Goal: Information Seeking & Learning: Learn about a topic

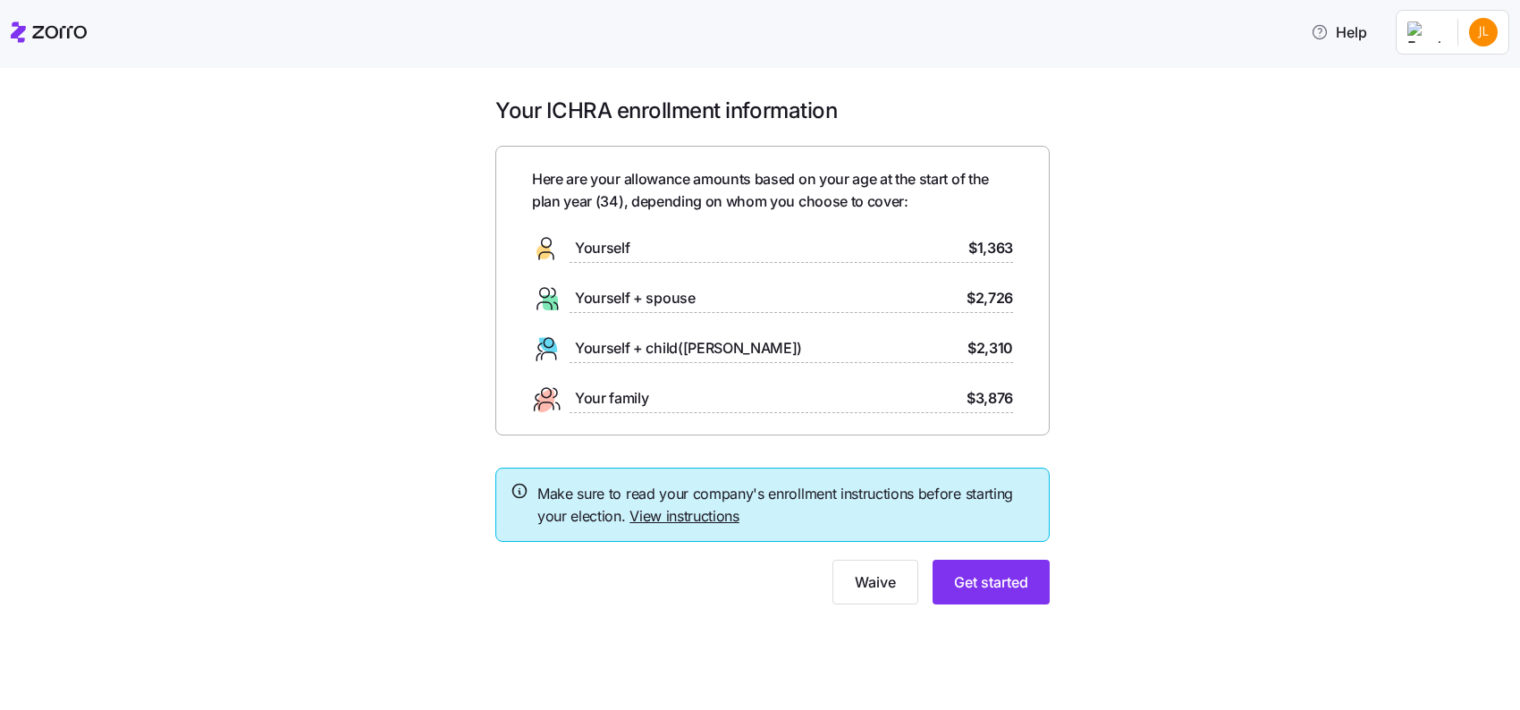
click at [694, 510] on link "View instructions" at bounding box center [685, 516] width 110 height 18
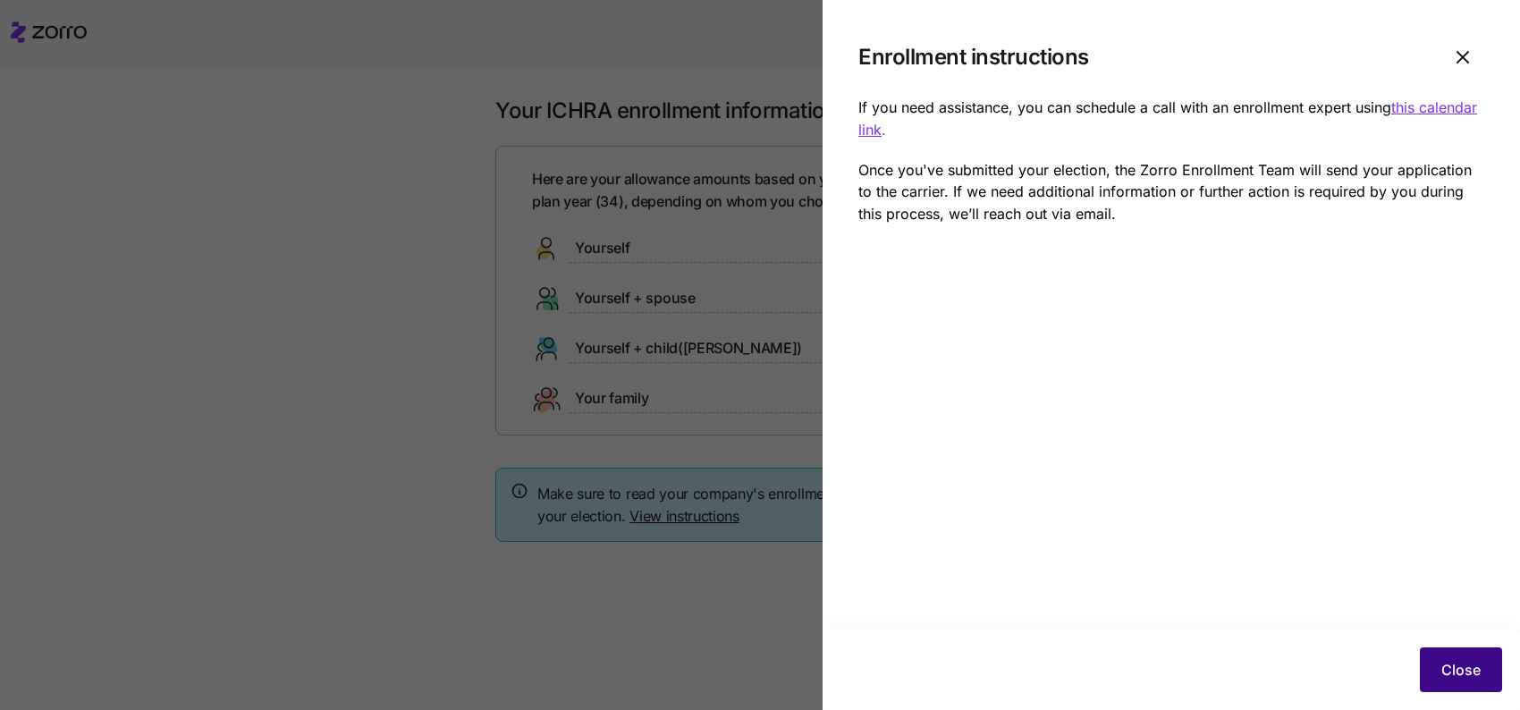
drag, startPoint x: 1459, startPoint y: 661, endPoint x: 1476, endPoint y: 681, distance: 26.6
click at [1476, 681] on span "Close" at bounding box center [1461, 669] width 39 height 21
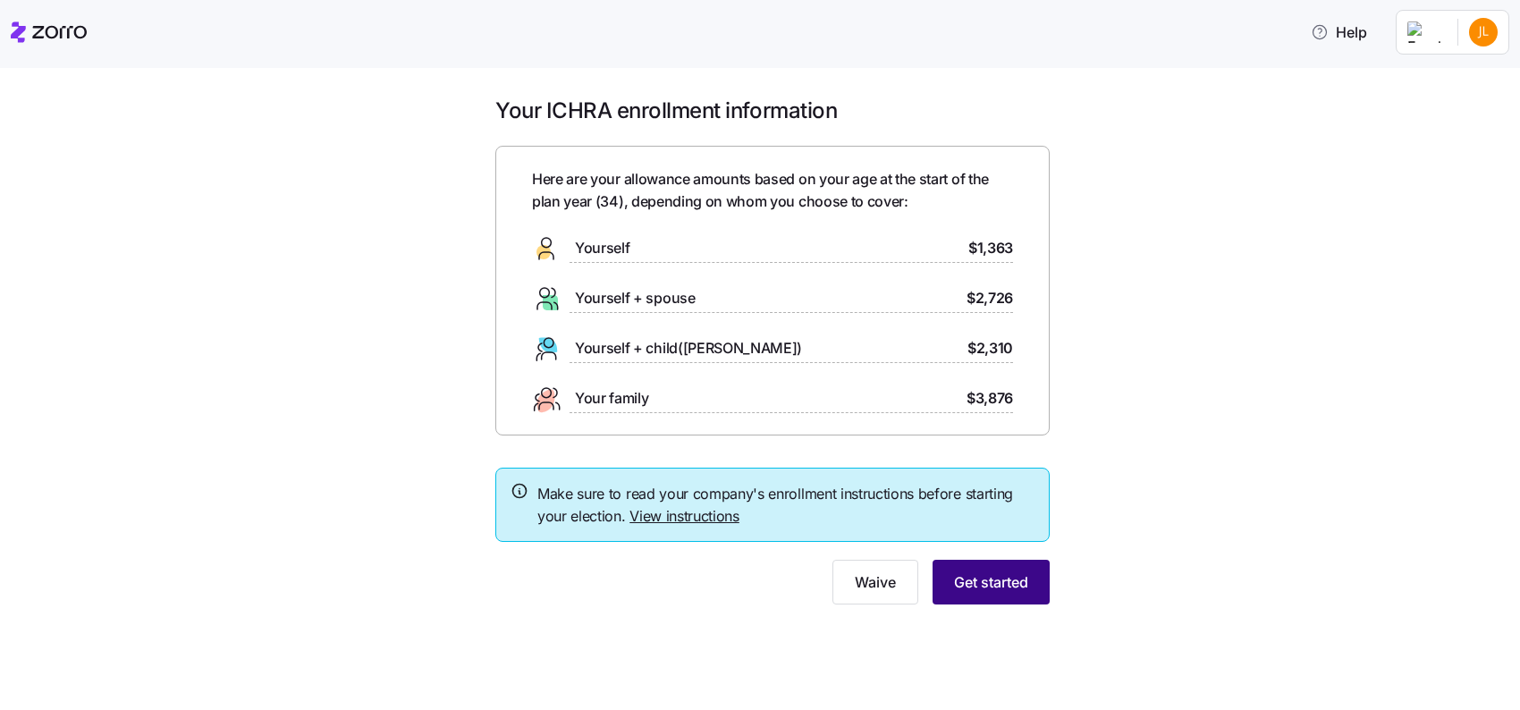
click at [1036, 600] on button "Get started" at bounding box center [991, 582] width 117 height 45
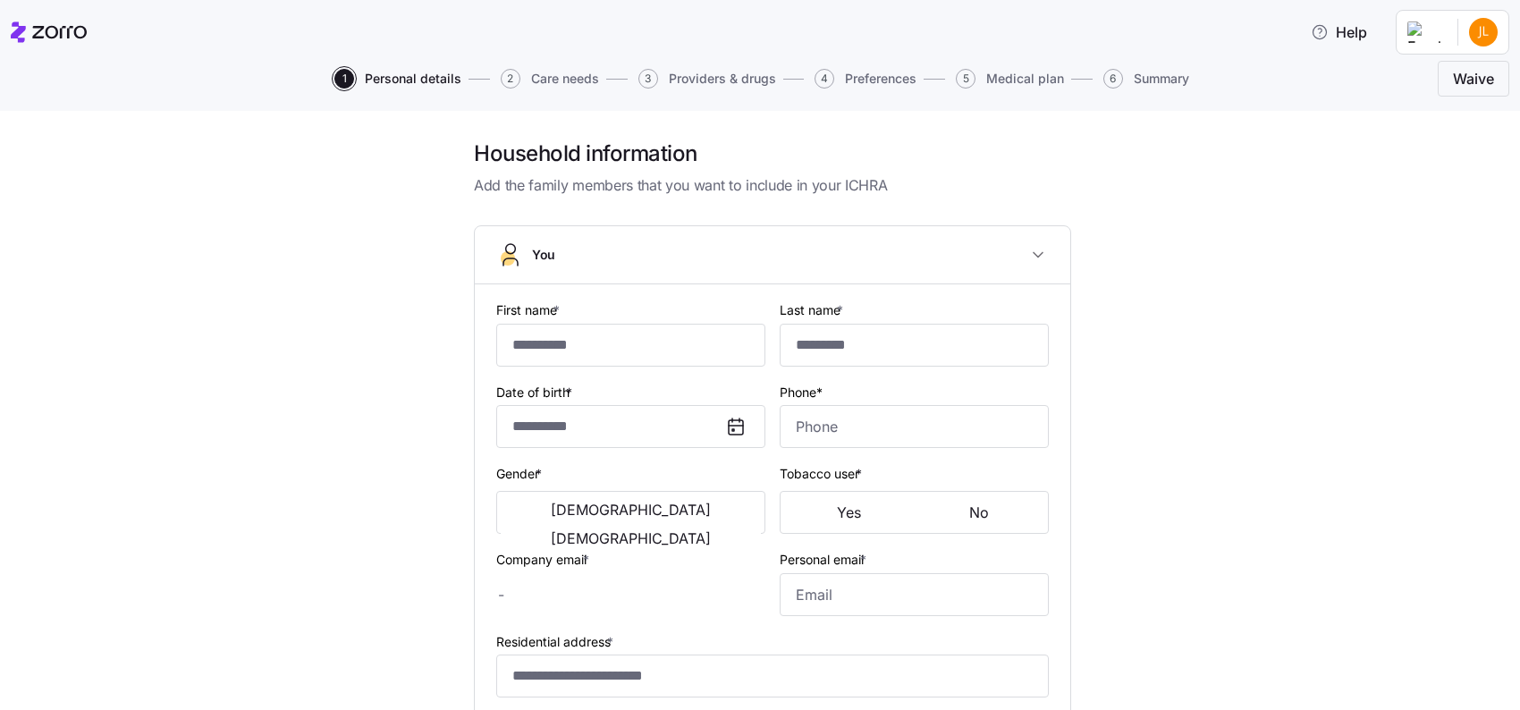
type input "********"
type input "******"
type input "jen.ligeti@gmail.com"
type input "**********"
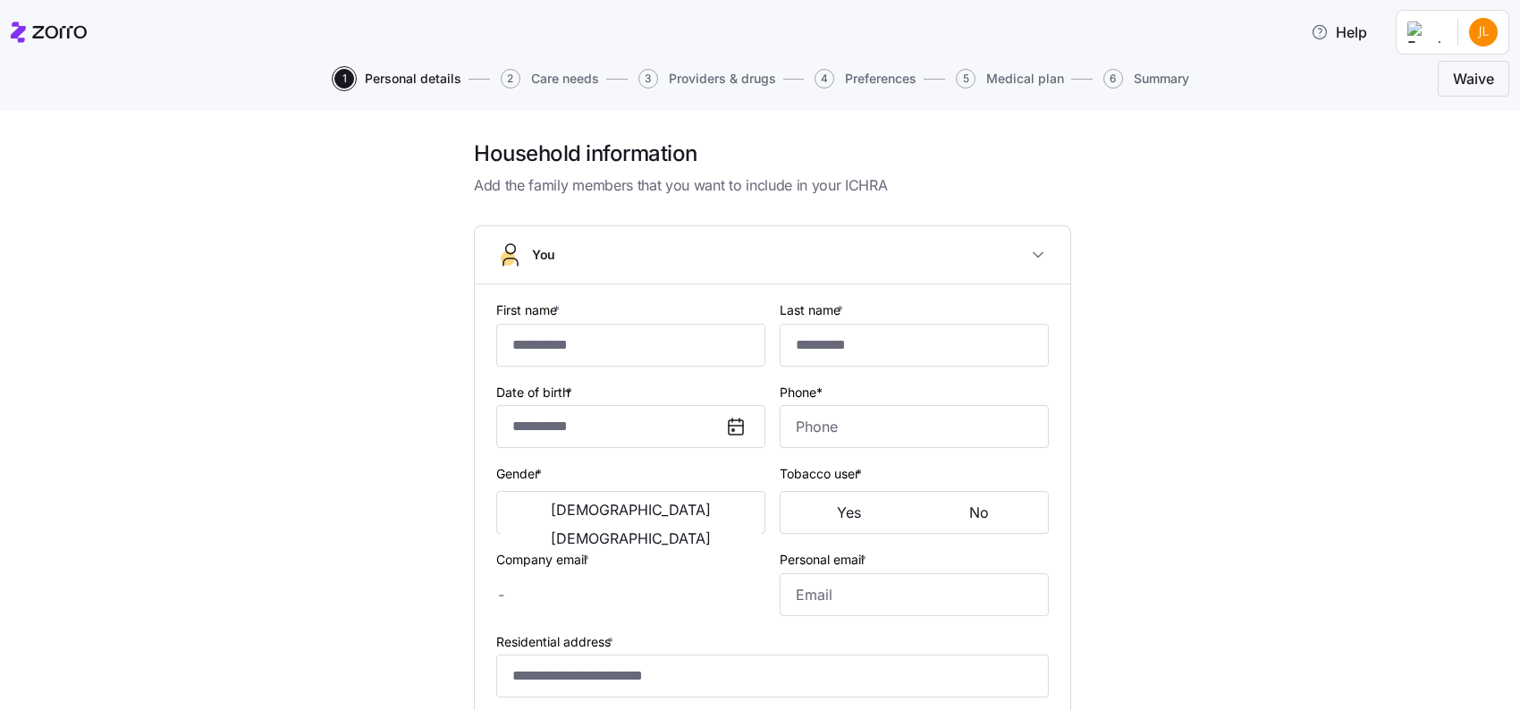
checkbox input "true"
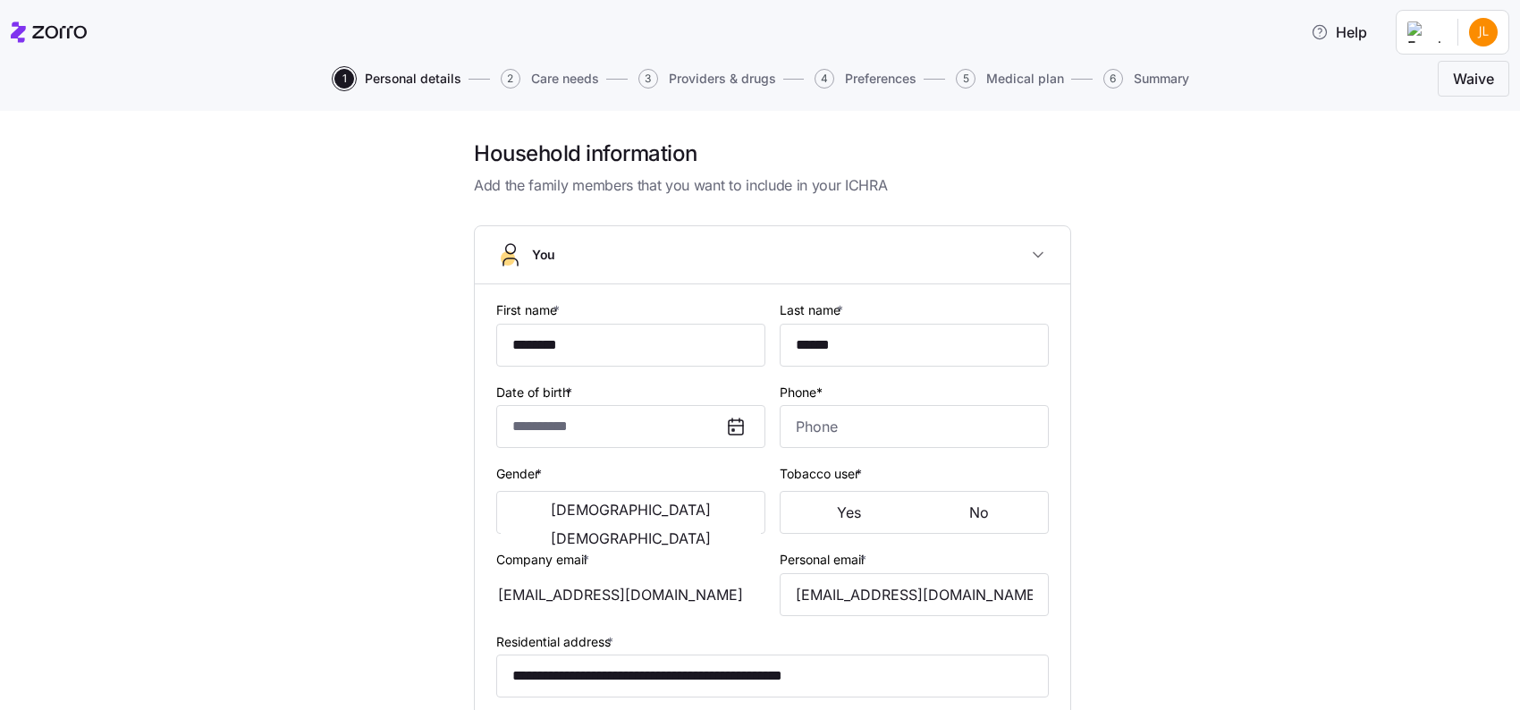
type input "**********"
type input "(609) 658-1817"
type input "US citizen"
type input "Single"
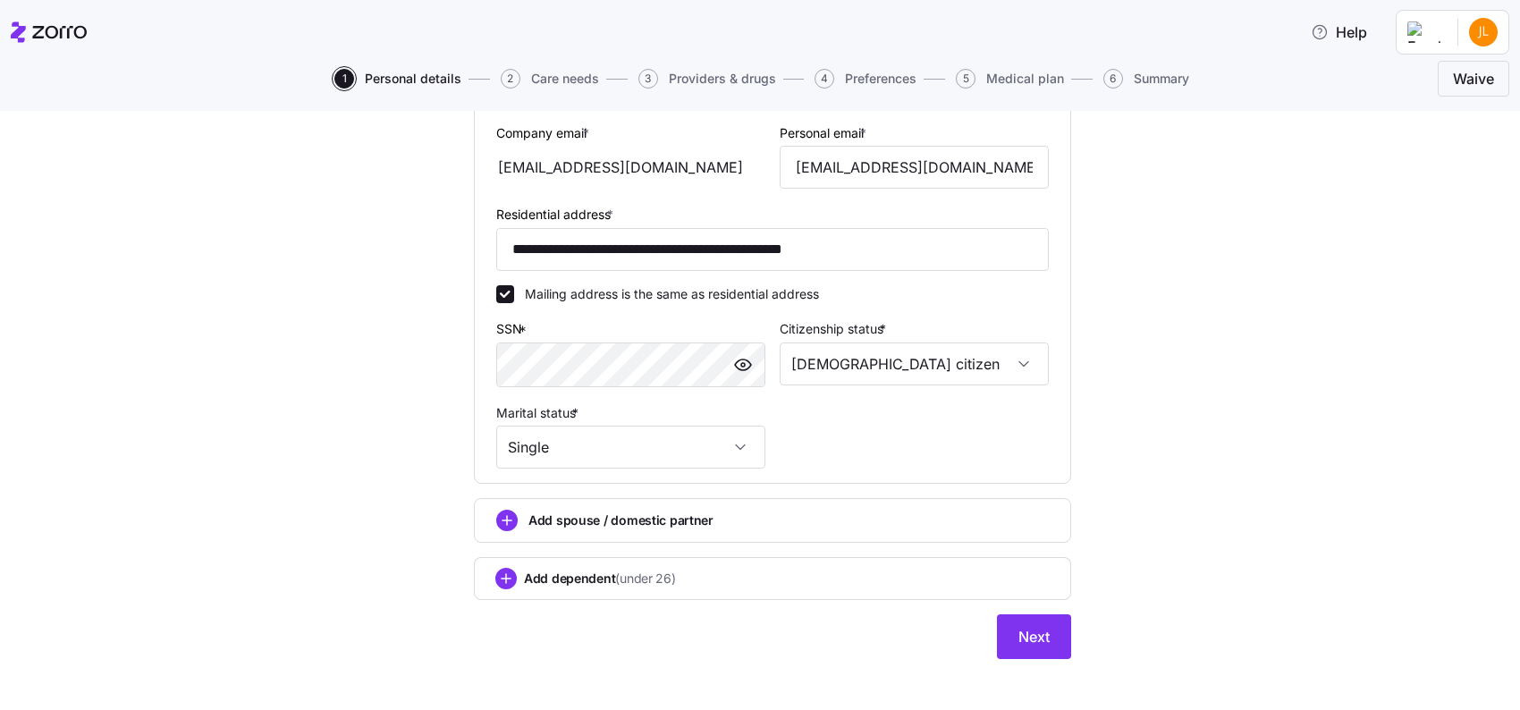
scroll to position [537, 0]
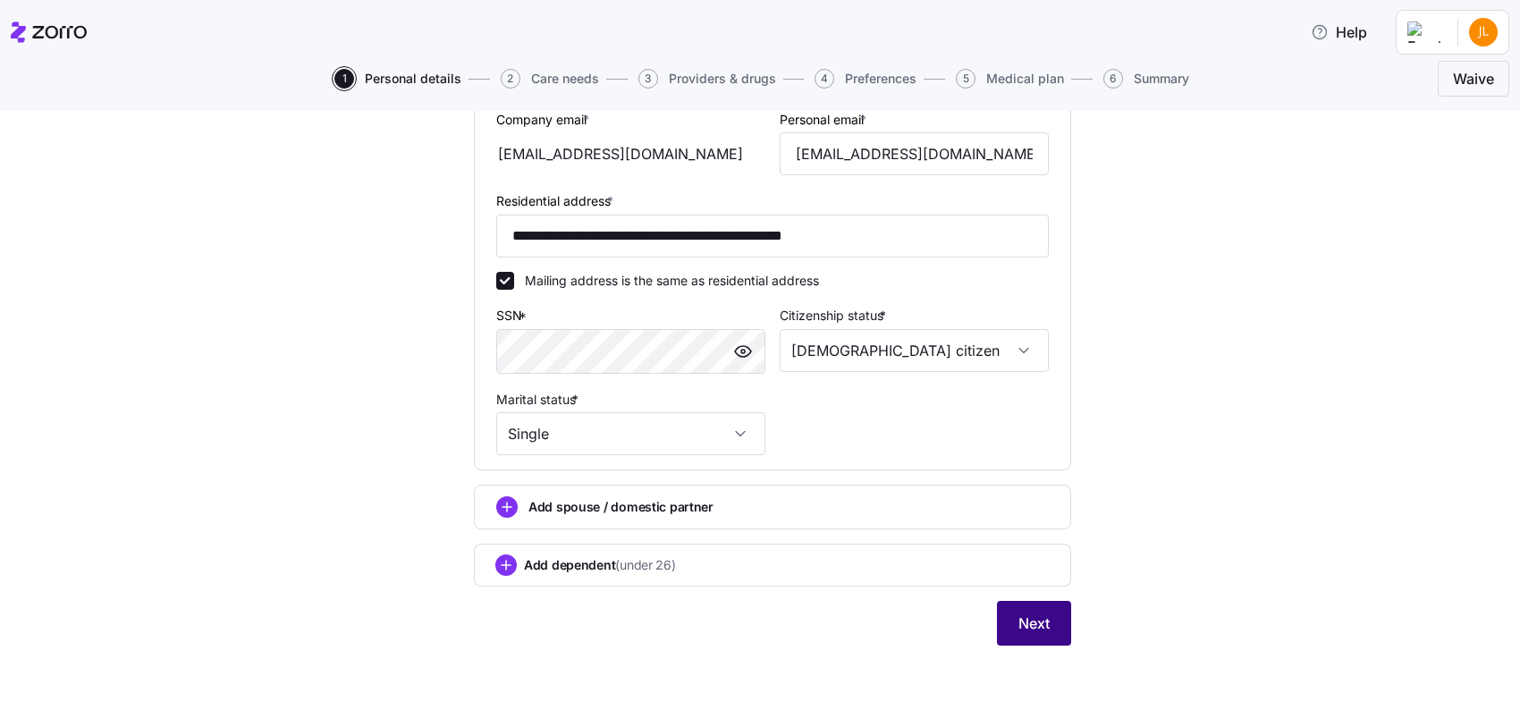
click at [1039, 622] on span "Next" at bounding box center [1034, 623] width 31 height 21
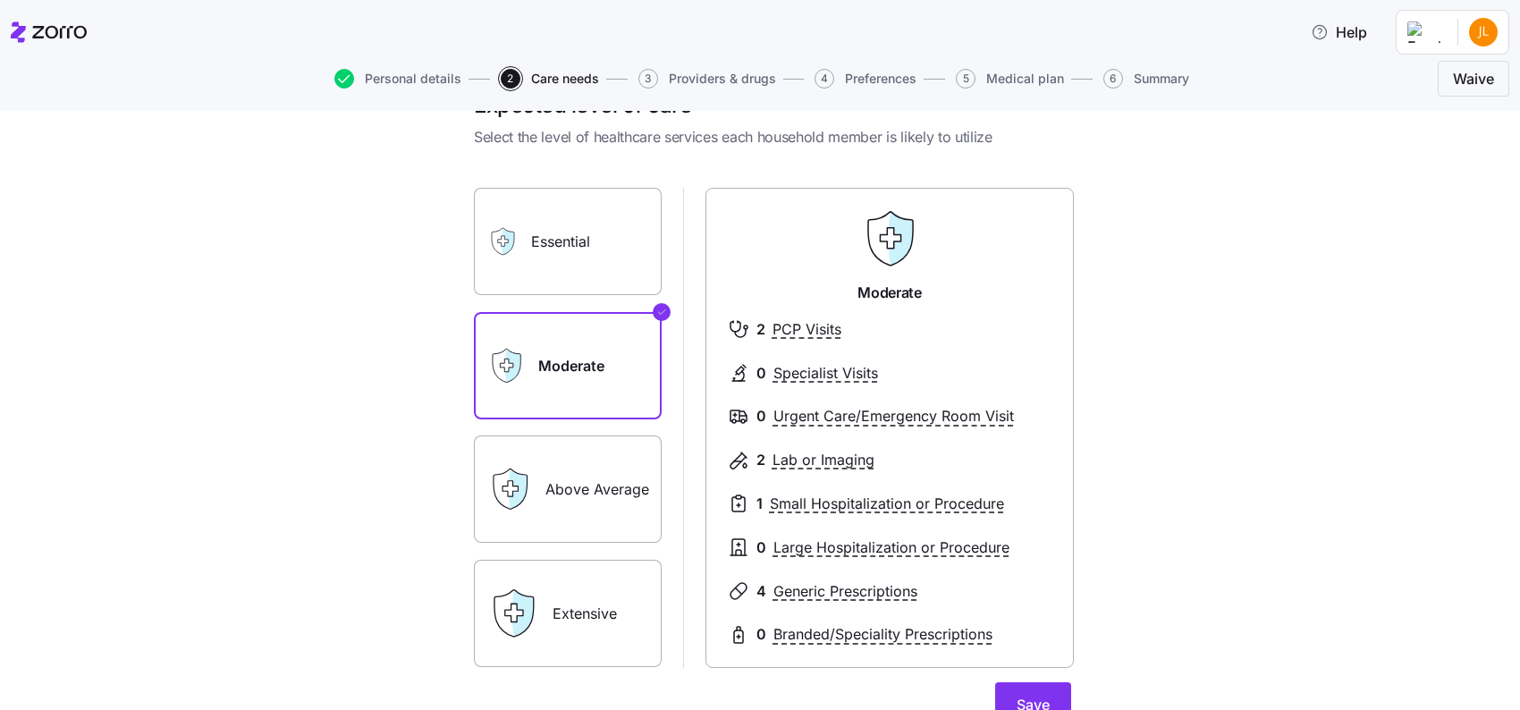
scroll to position [47, 0]
click at [563, 488] on label "Above Average" at bounding box center [568, 489] width 188 height 107
click at [0, 0] on input "Above Average" at bounding box center [0, 0] width 0 height 0
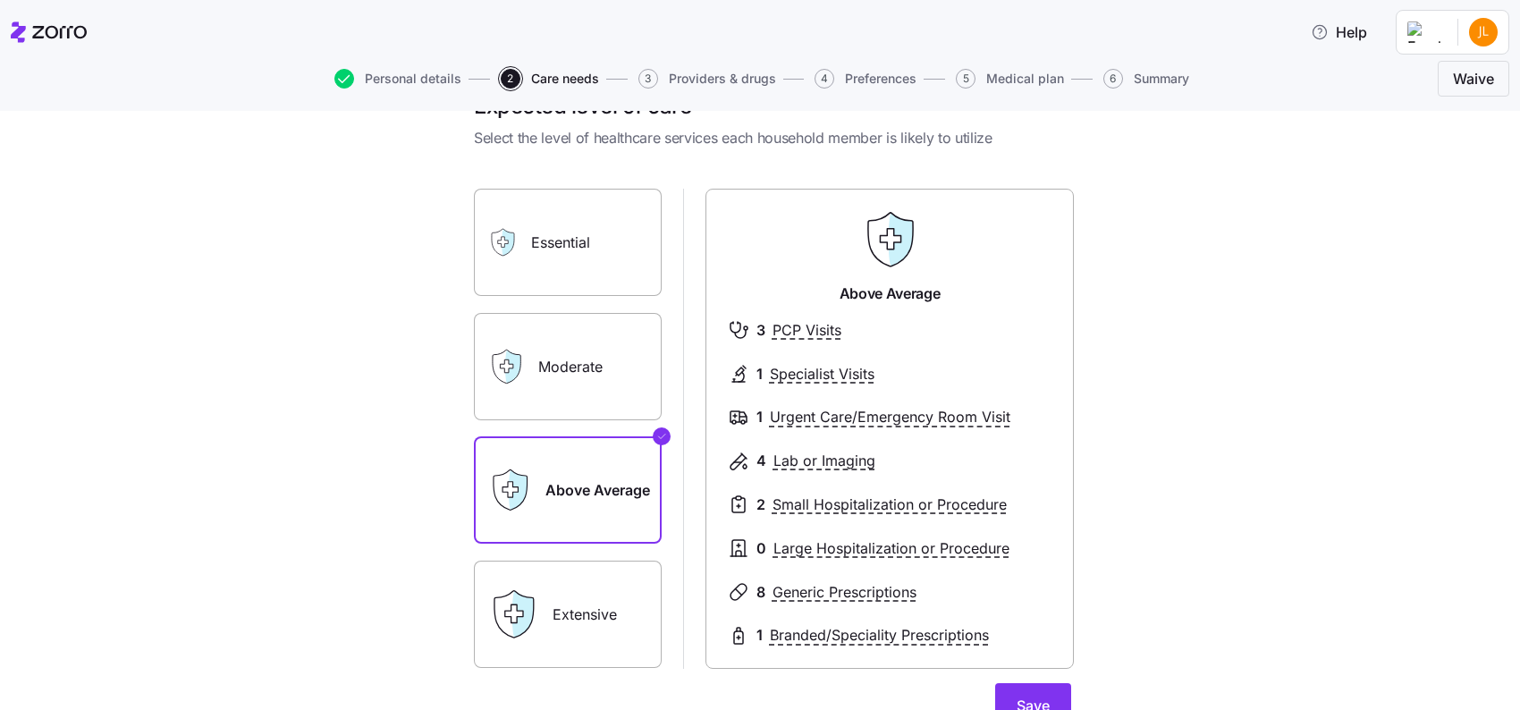
click at [584, 368] on label "Moderate" at bounding box center [568, 366] width 188 height 107
click at [0, 0] on input "Moderate" at bounding box center [0, 0] width 0 height 0
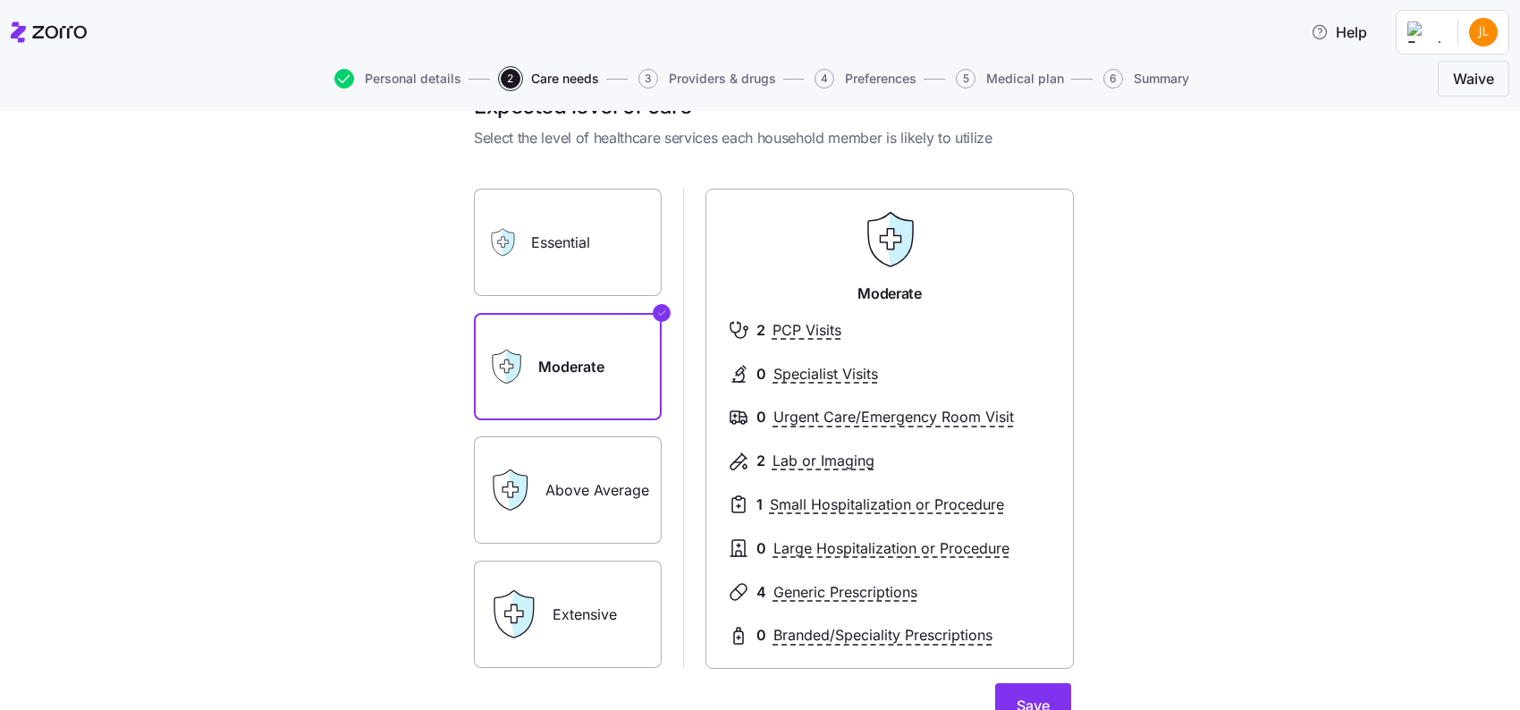
click at [593, 489] on label "Above Average" at bounding box center [568, 489] width 188 height 107
click at [0, 0] on input "Above Average" at bounding box center [0, 0] width 0 height 0
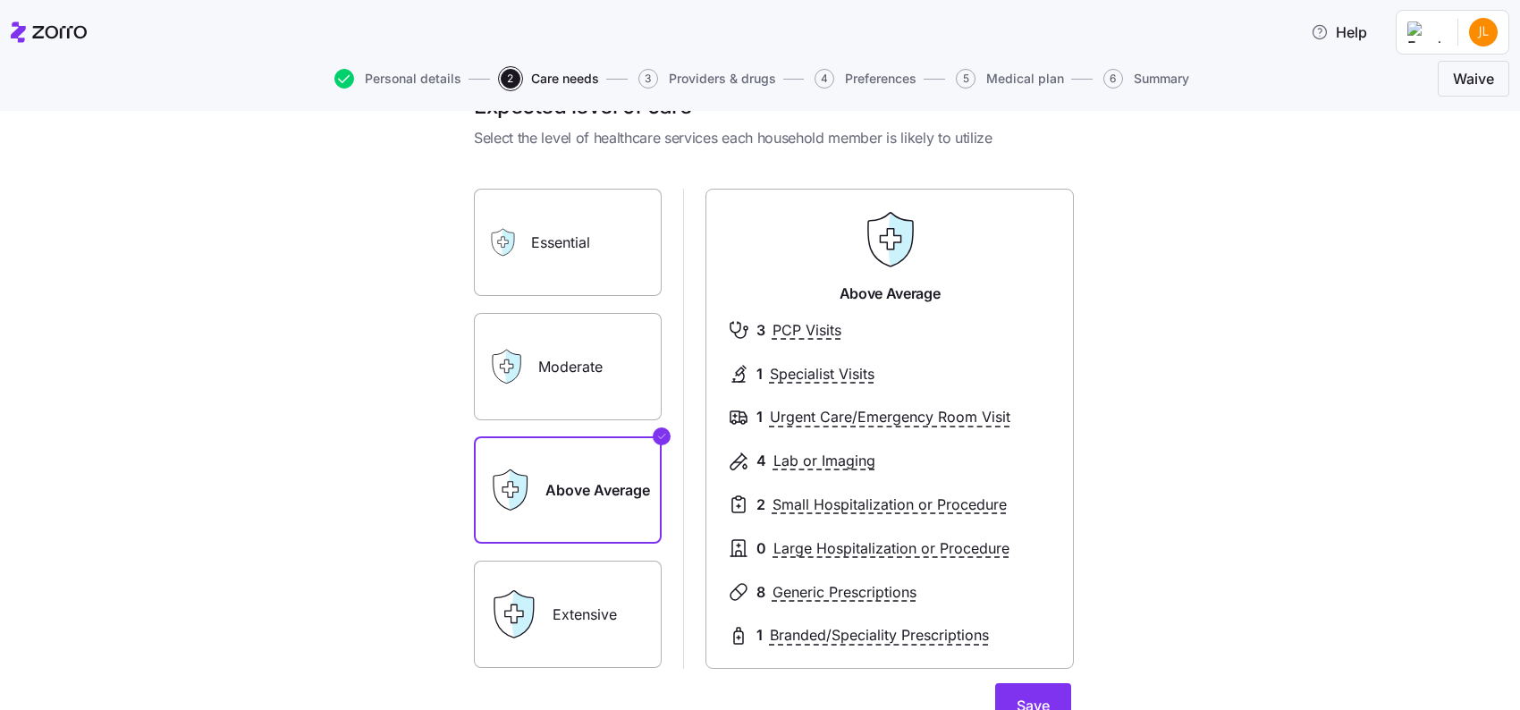
click at [598, 623] on label "Extensive" at bounding box center [568, 614] width 188 height 107
click at [0, 0] on input "Extensive" at bounding box center [0, 0] width 0 height 0
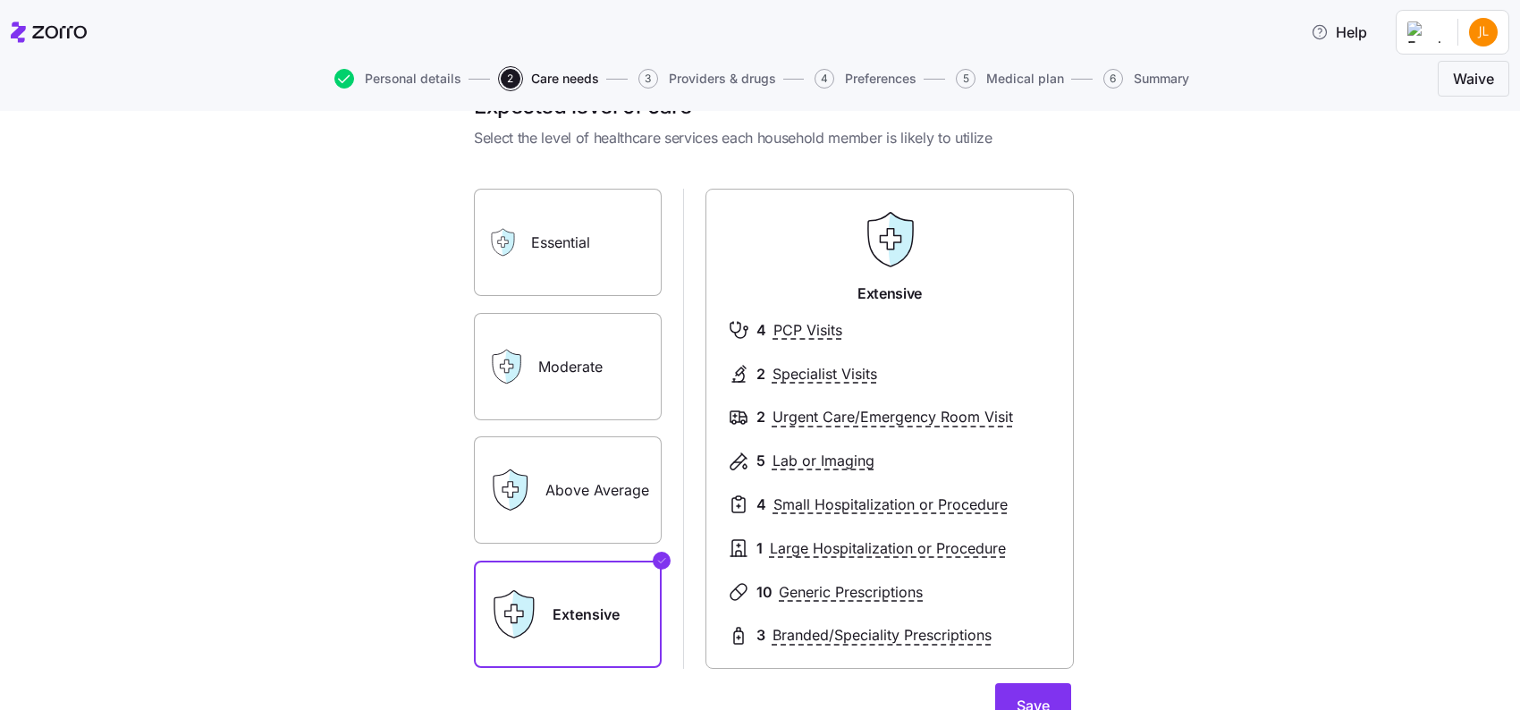
click at [585, 503] on label "Above Average" at bounding box center [568, 489] width 188 height 107
click at [0, 0] on input "Above Average" at bounding box center [0, 0] width 0 height 0
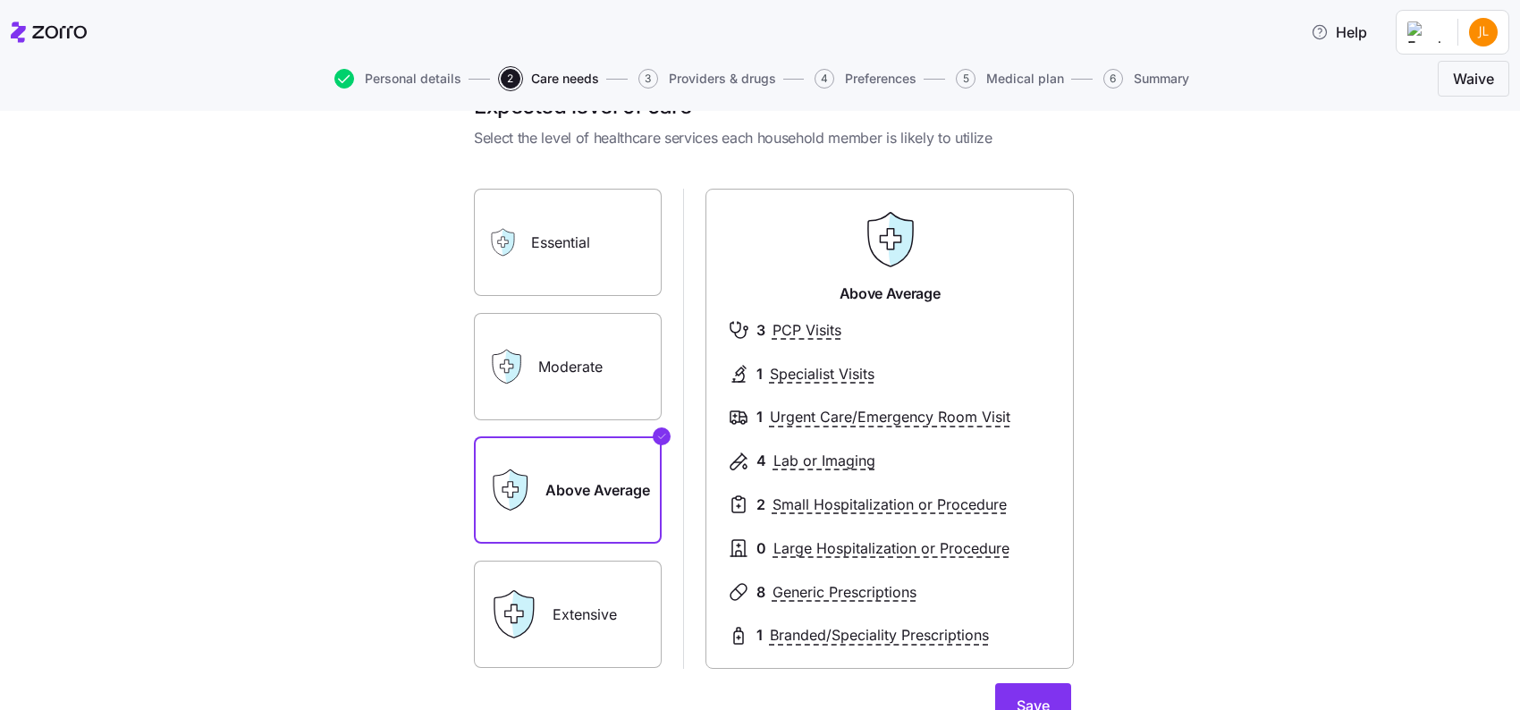
click at [590, 386] on label "Moderate" at bounding box center [568, 366] width 188 height 107
click at [0, 0] on input "Moderate" at bounding box center [0, 0] width 0 height 0
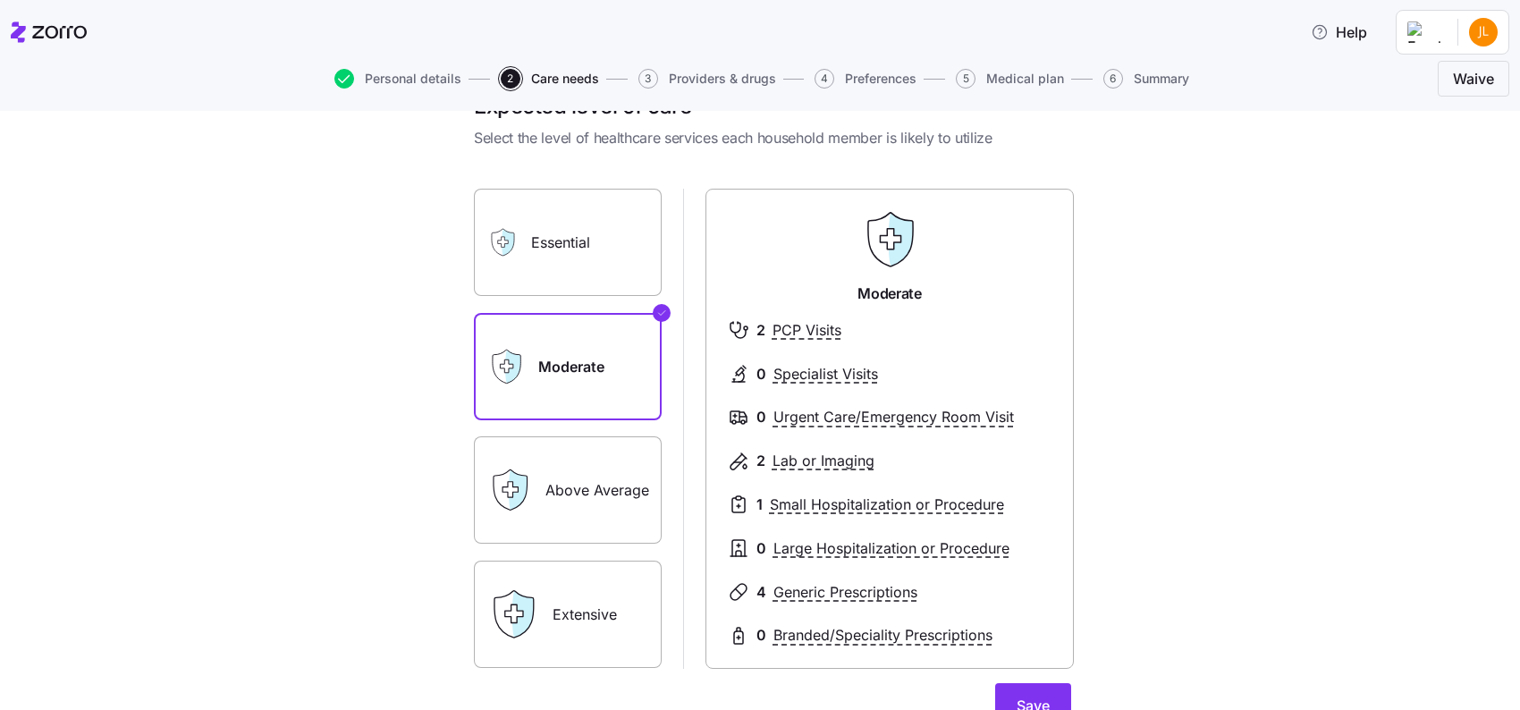
click at [601, 228] on label "Essential" at bounding box center [568, 242] width 188 height 107
click at [0, 0] on input "Essential" at bounding box center [0, 0] width 0 height 0
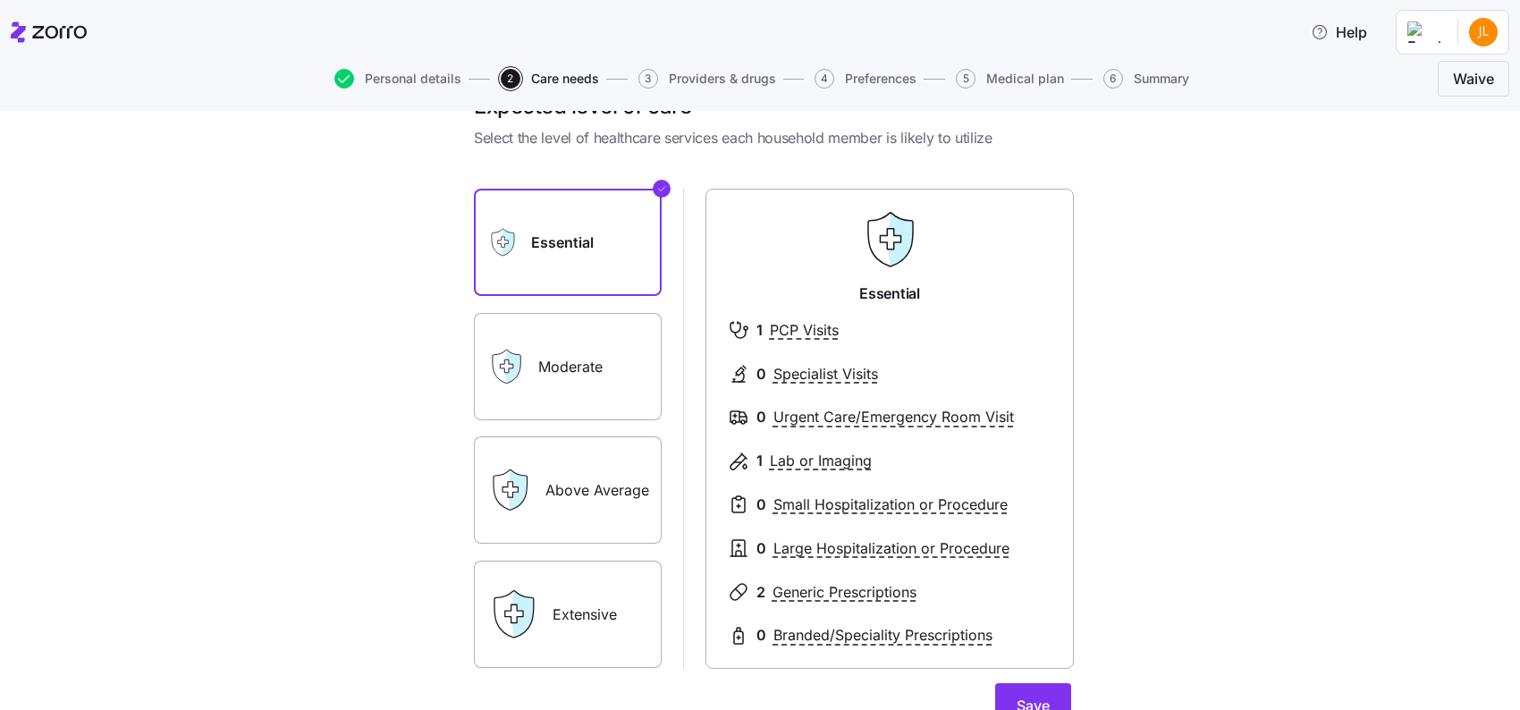
click at [566, 380] on label "Moderate" at bounding box center [568, 366] width 188 height 107
click at [0, 0] on input "Moderate" at bounding box center [0, 0] width 0 height 0
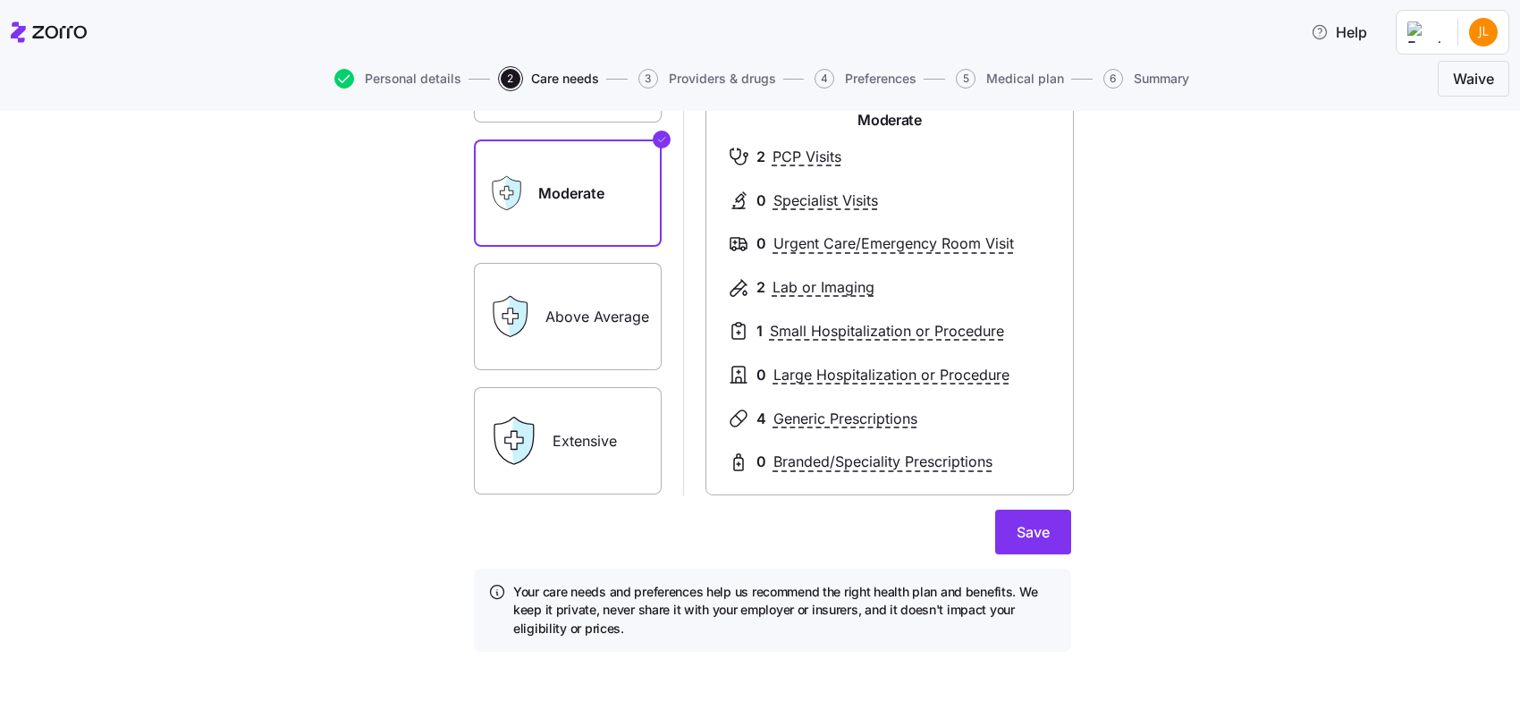
scroll to position [226, 0]
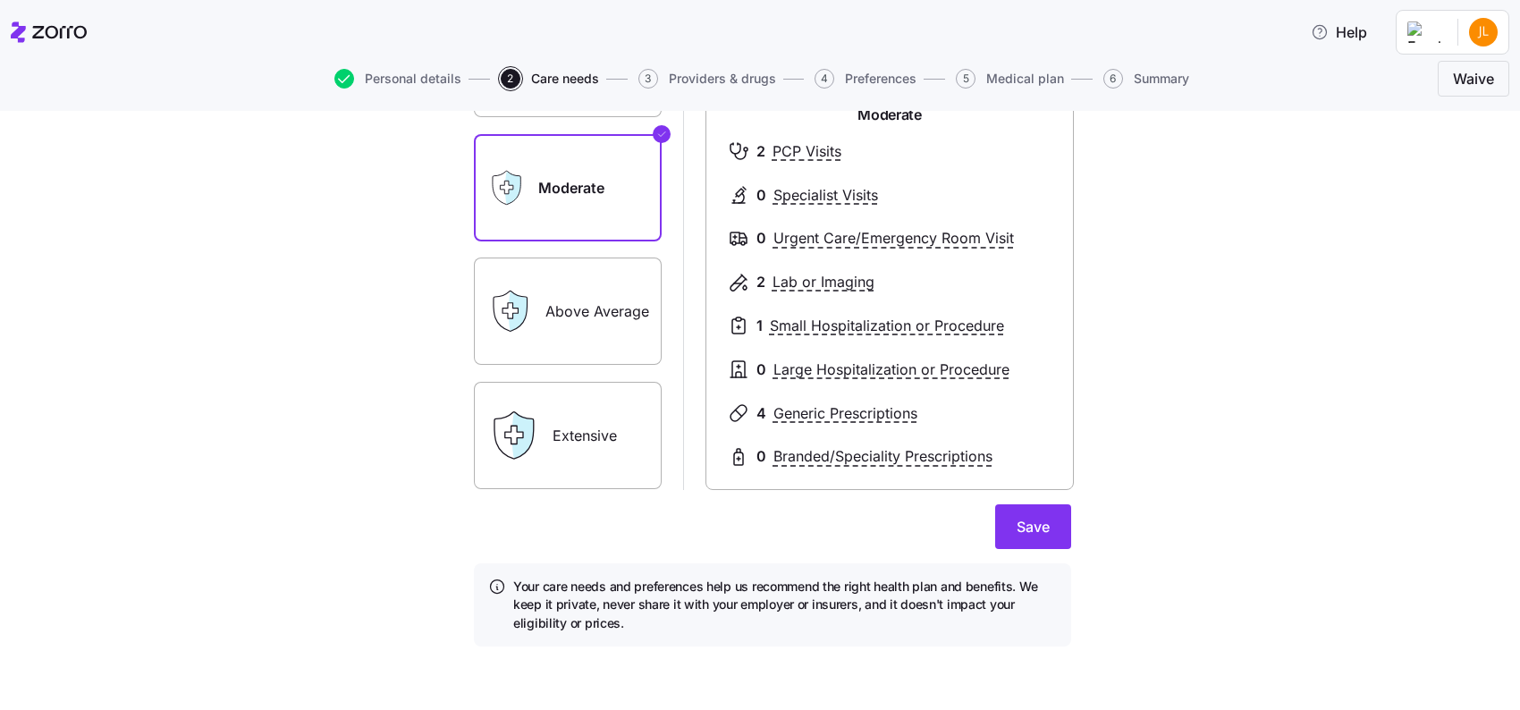
click at [609, 296] on label "Above Average" at bounding box center [568, 311] width 188 height 107
click at [0, 0] on input "Above Average" at bounding box center [0, 0] width 0 height 0
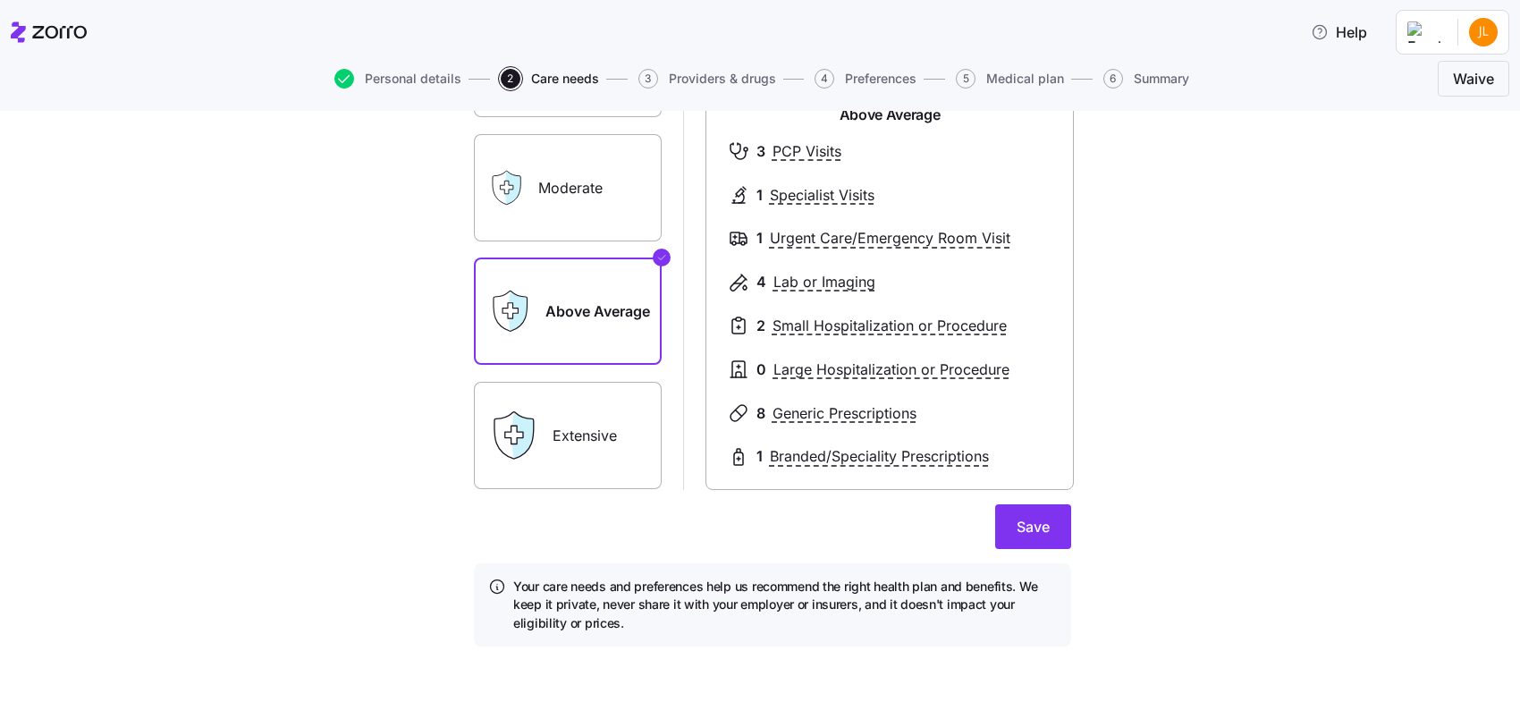
click at [561, 438] on label "Extensive" at bounding box center [568, 435] width 188 height 107
click at [0, 0] on input "Extensive" at bounding box center [0, 0] width 0 height 0
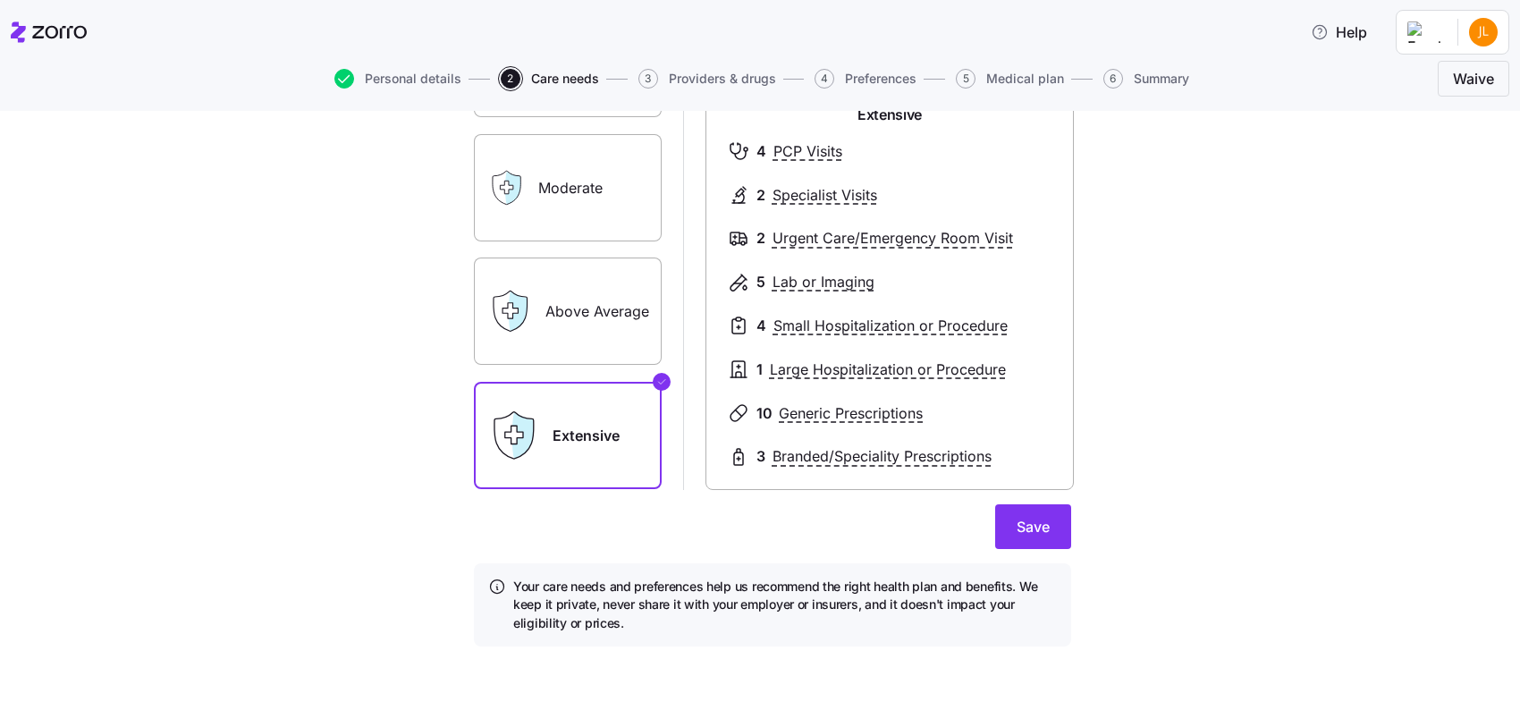
click at [584, 197] on label "Moderate" at bounding box center [568, 187] width 188 height 107
click at [0, 0] on input "Moderate" at bounding box center [0, 0] width 0 height 0
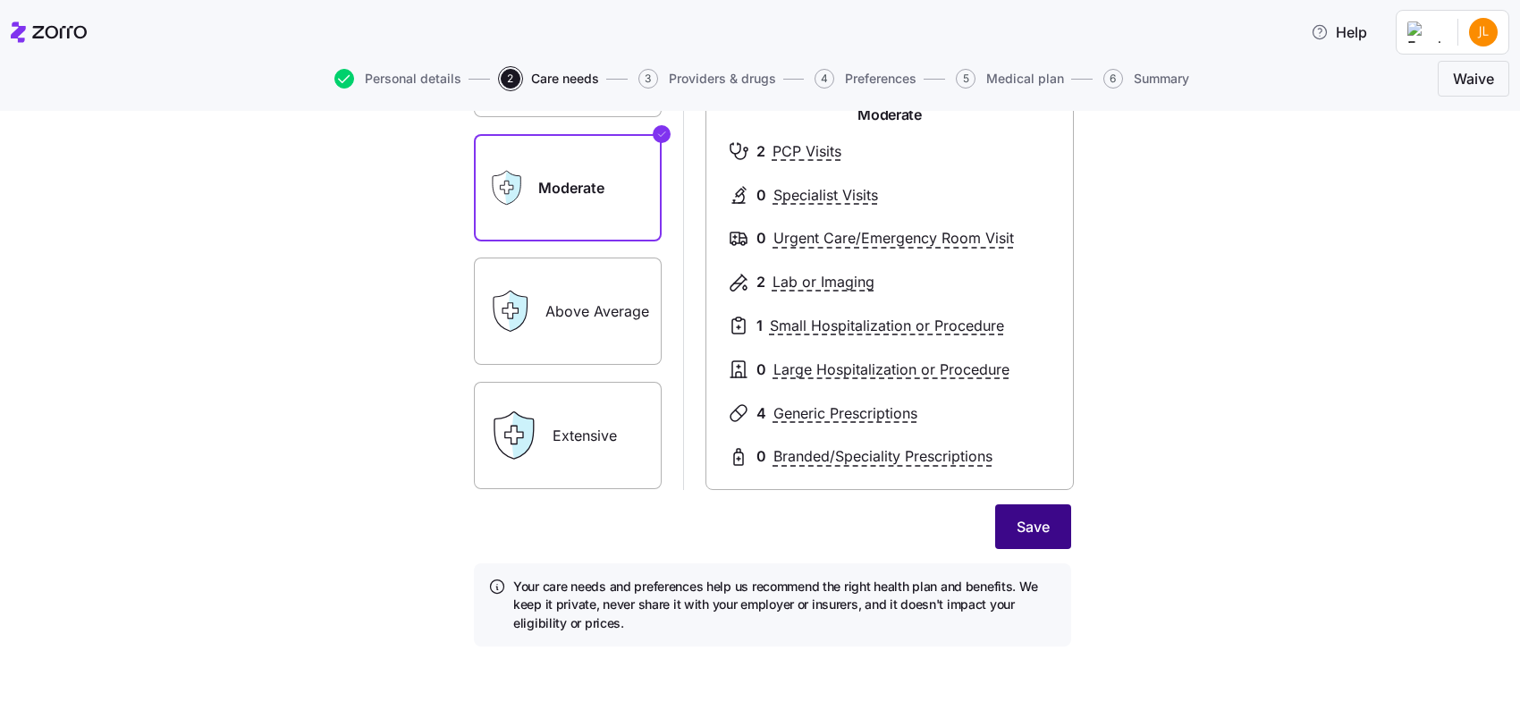
click at [1019, 521] on span "Save" at bounding box center [1033, 526] width 33 height 21
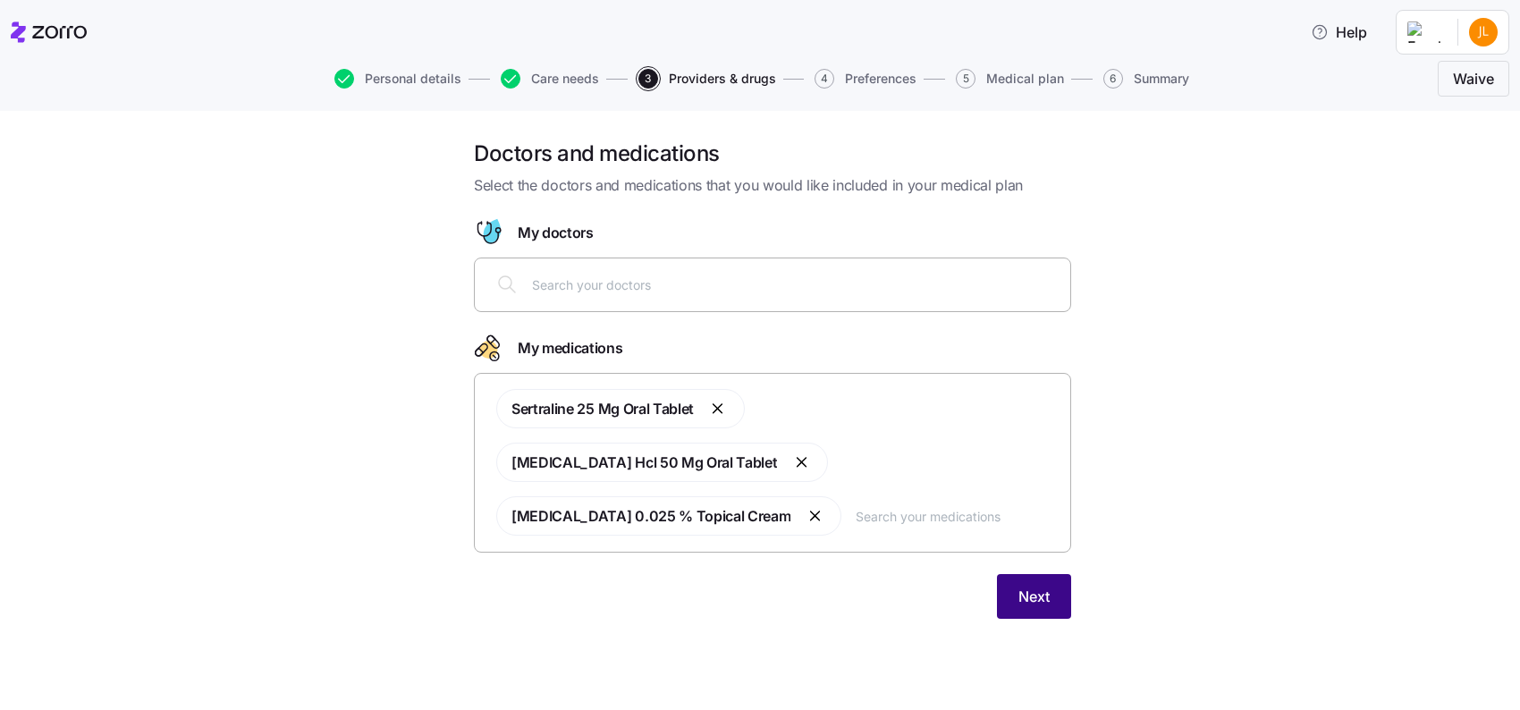
click at [1053, 574] on button "Next" at bounding box center [1034, 596] width 74 height 45
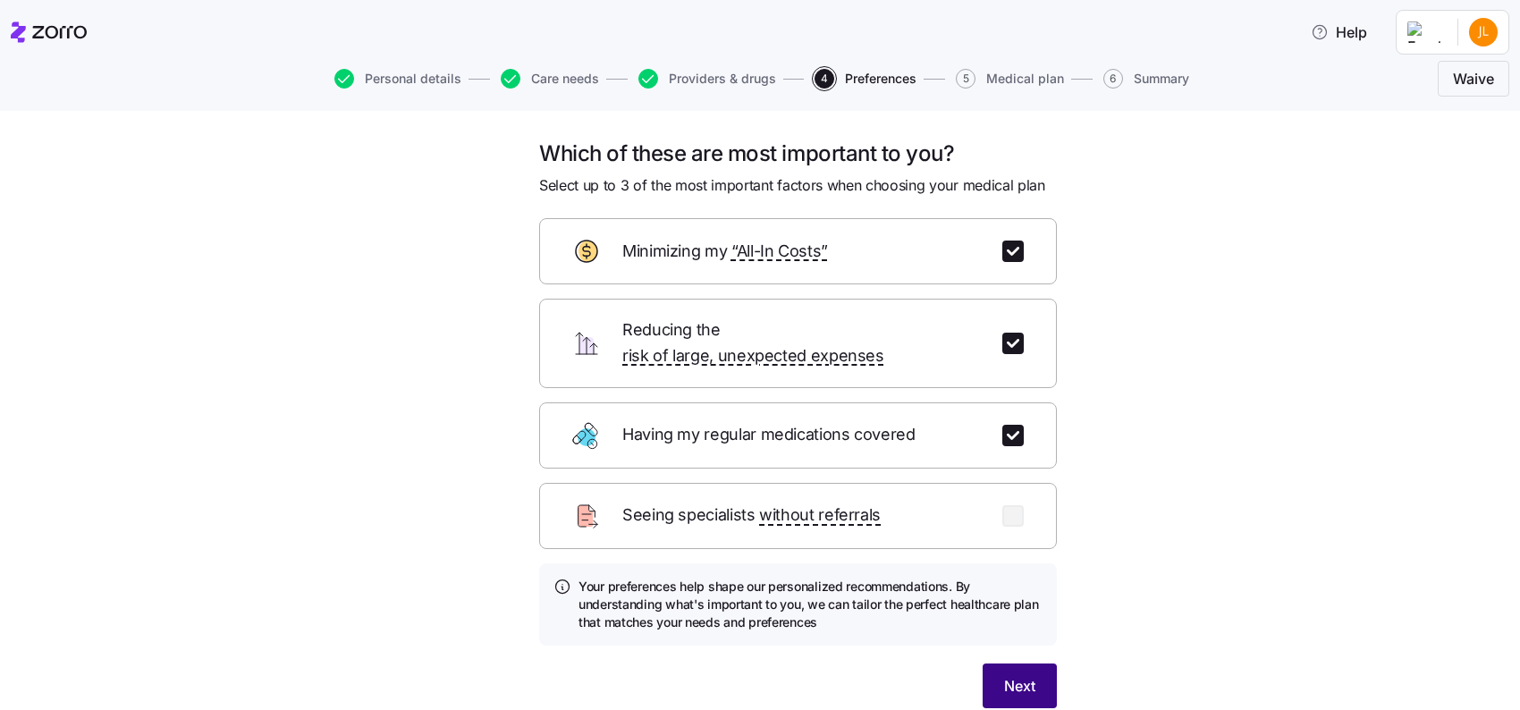
click at [1031, 667] on button "Next" at bounding box center [1020, 686] width 74 height 45
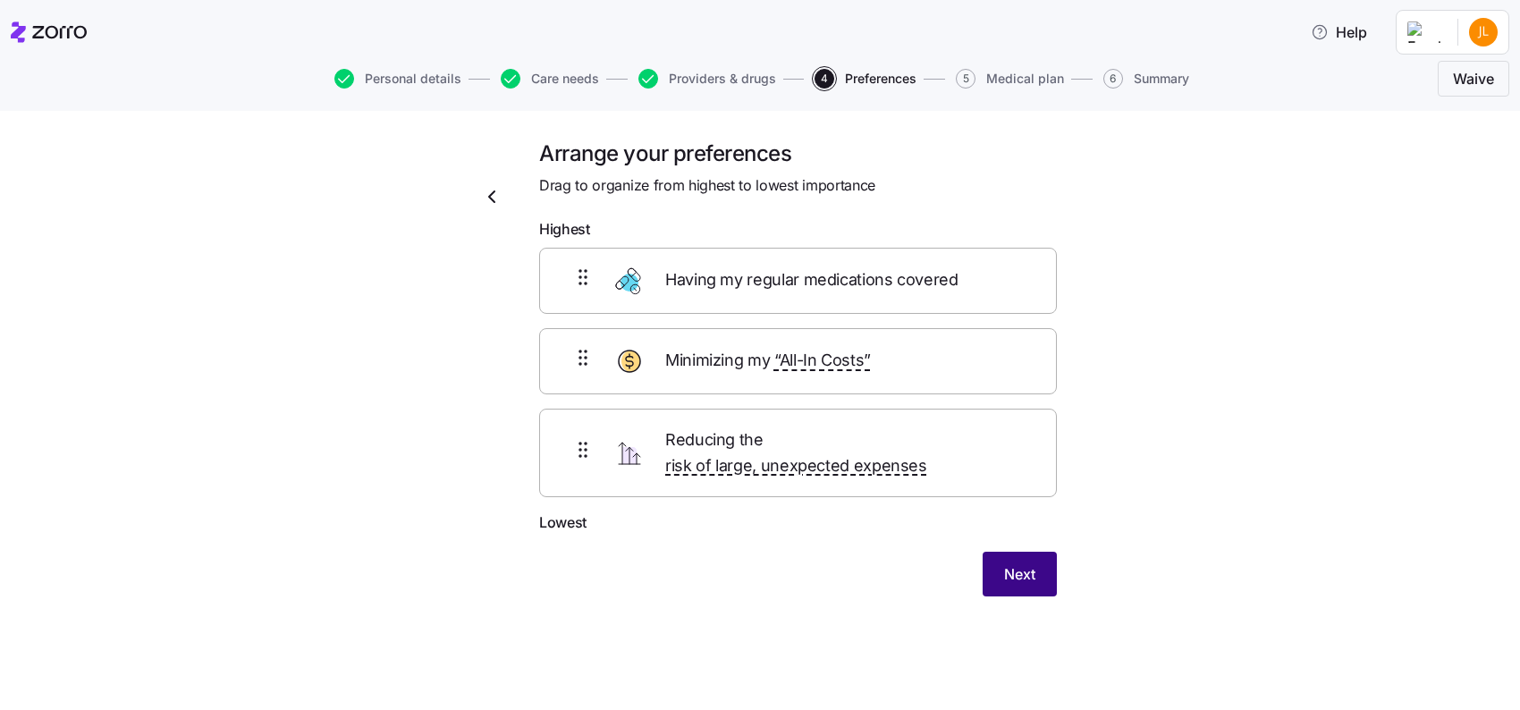
click at [1026, 563] on span "Next" at bounding box center [1019, 573] width 31 height 21
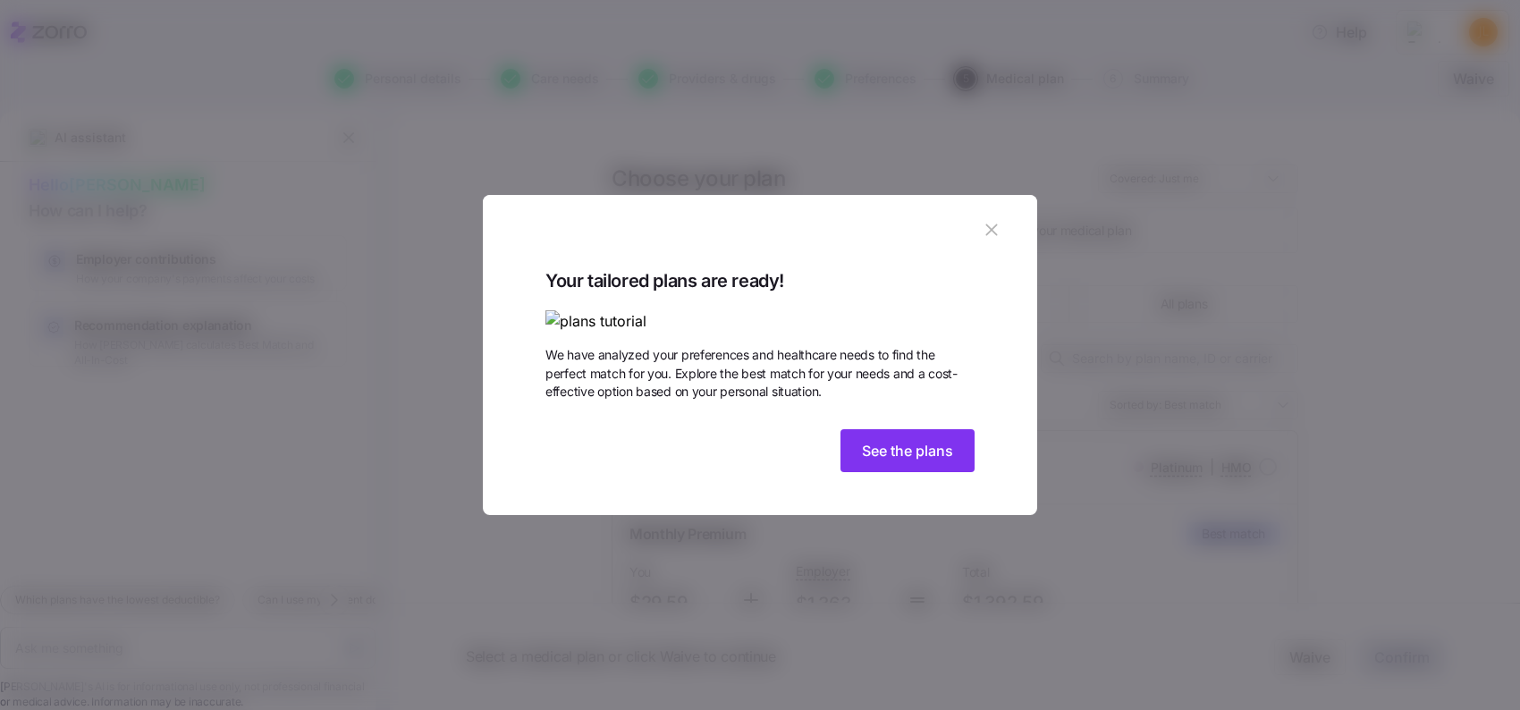
click at [622, 310] on img at bounding box center [760, 321] width 429 height 22
click at [879, 310] on img at bounding box center [760, 321] width 429 height 22
click at [911, 317] on img at bounding box center [760, 321] width 429 height 22
click at [672, 310] on img at bounding box center [760, 321] width 429 height 22
click at [919, 461] on span "See the plans" at bounding box center [907, 450] width 91 height 21
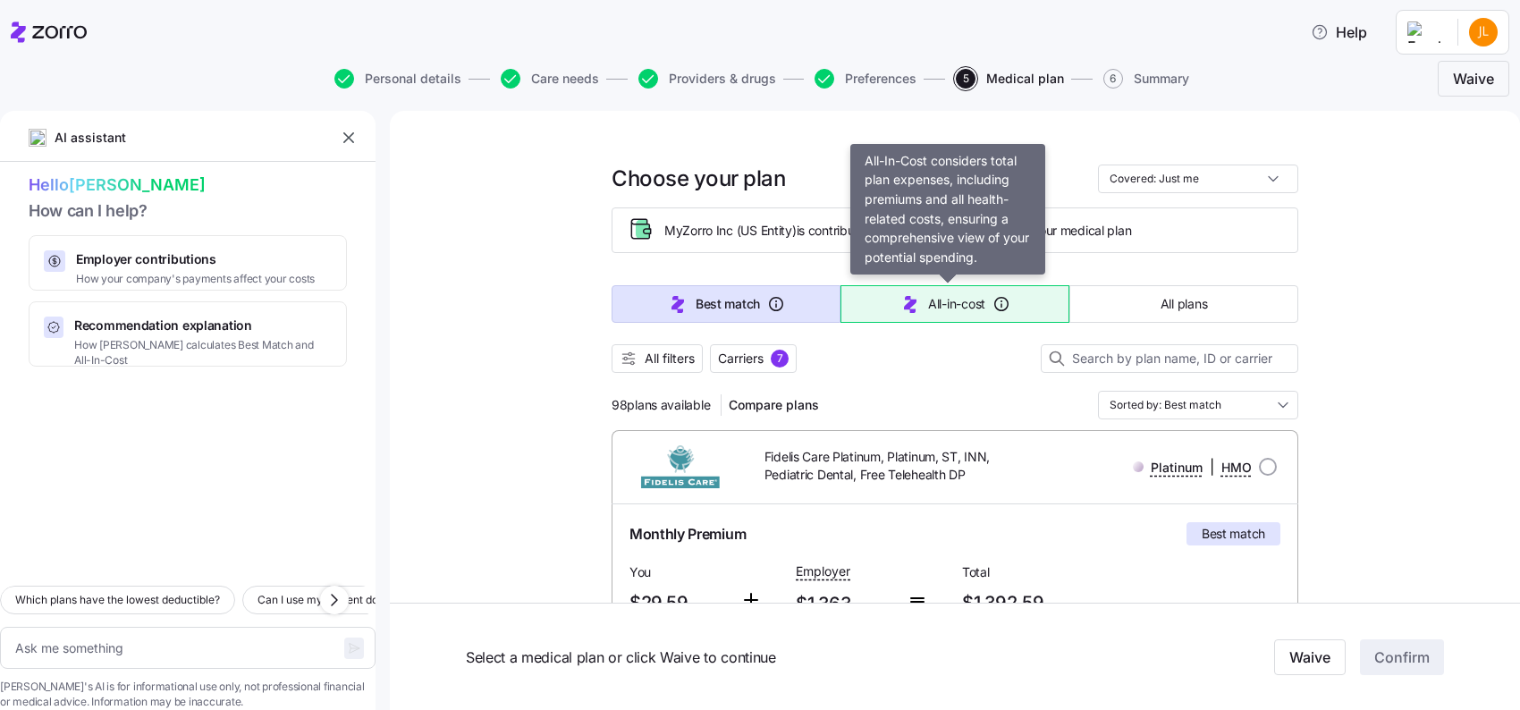
click at [935, 300] on span "All-in-cost" at bounding box center [956, 304] width 57 height 18
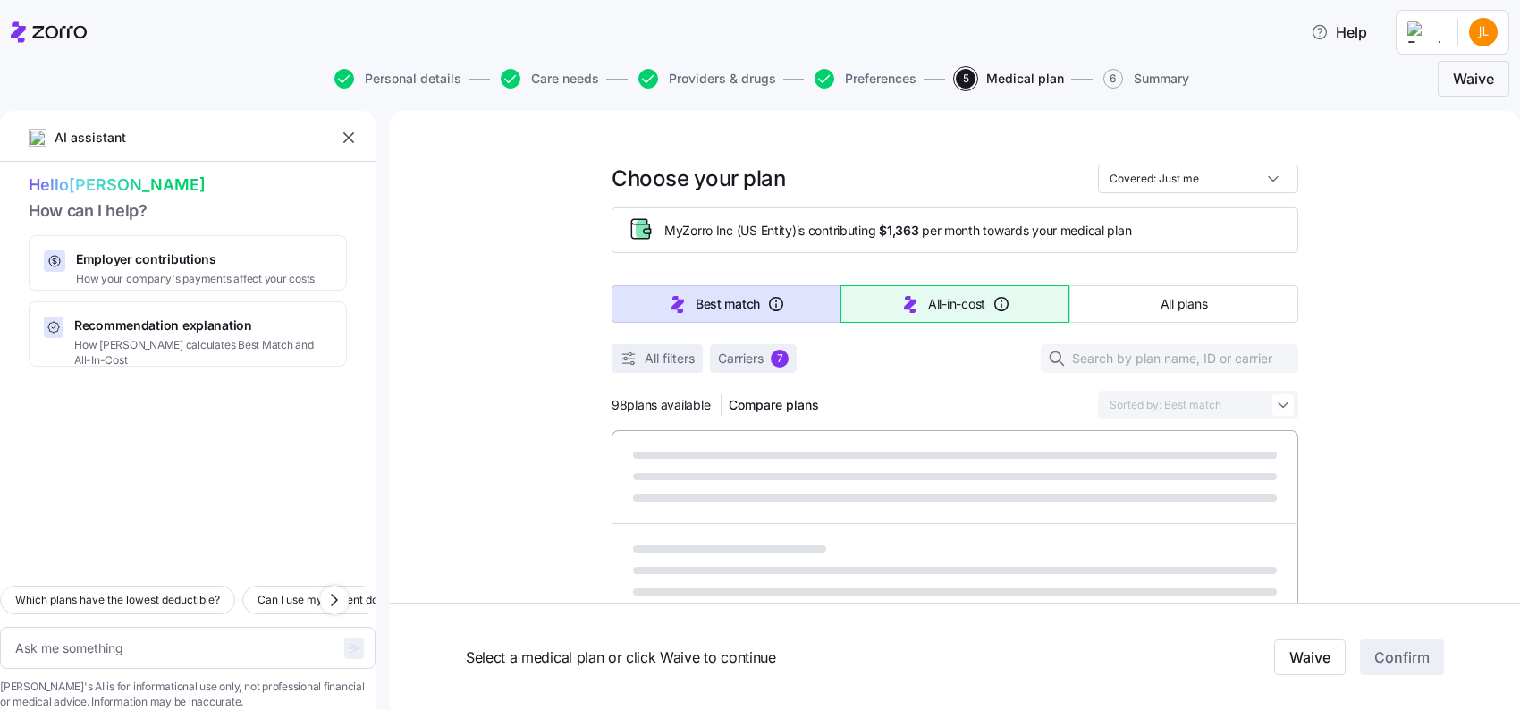
type textarea "x"
type input "Sorted by: All-in-cost"
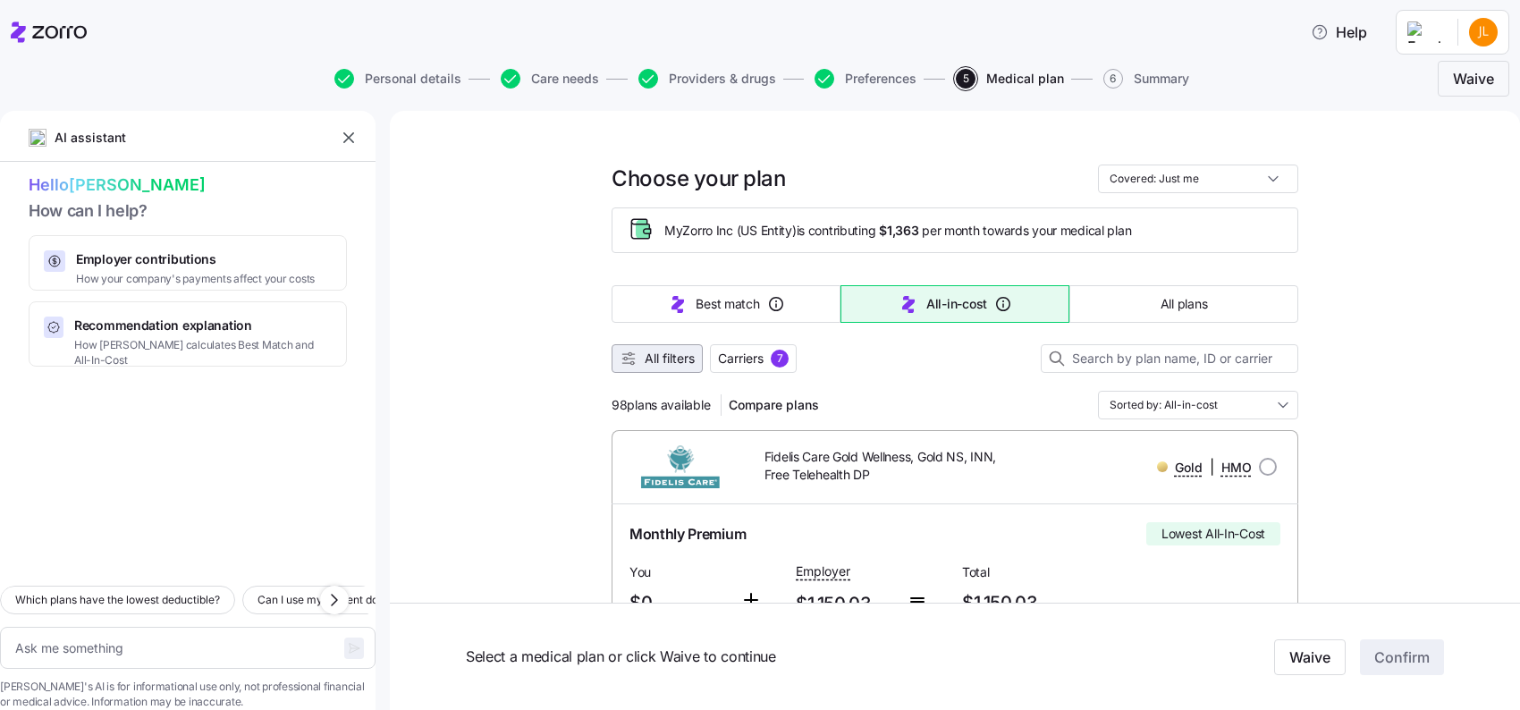
click at [656, 355] on span "All filters" at bounding box center [670, 359] width 50 height 18
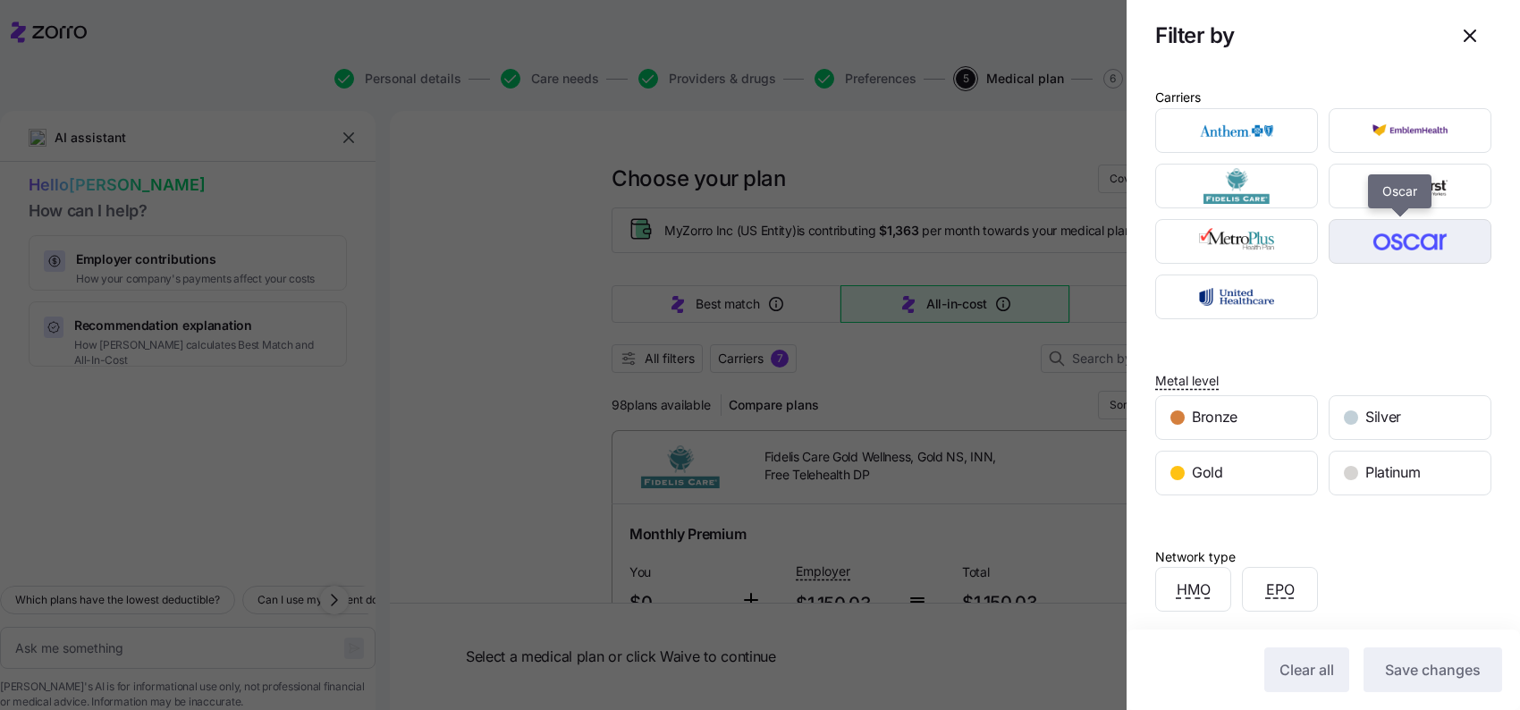
click at [1403, 249] on img "button" at bounding box center [1410, 242] width 131 height 36
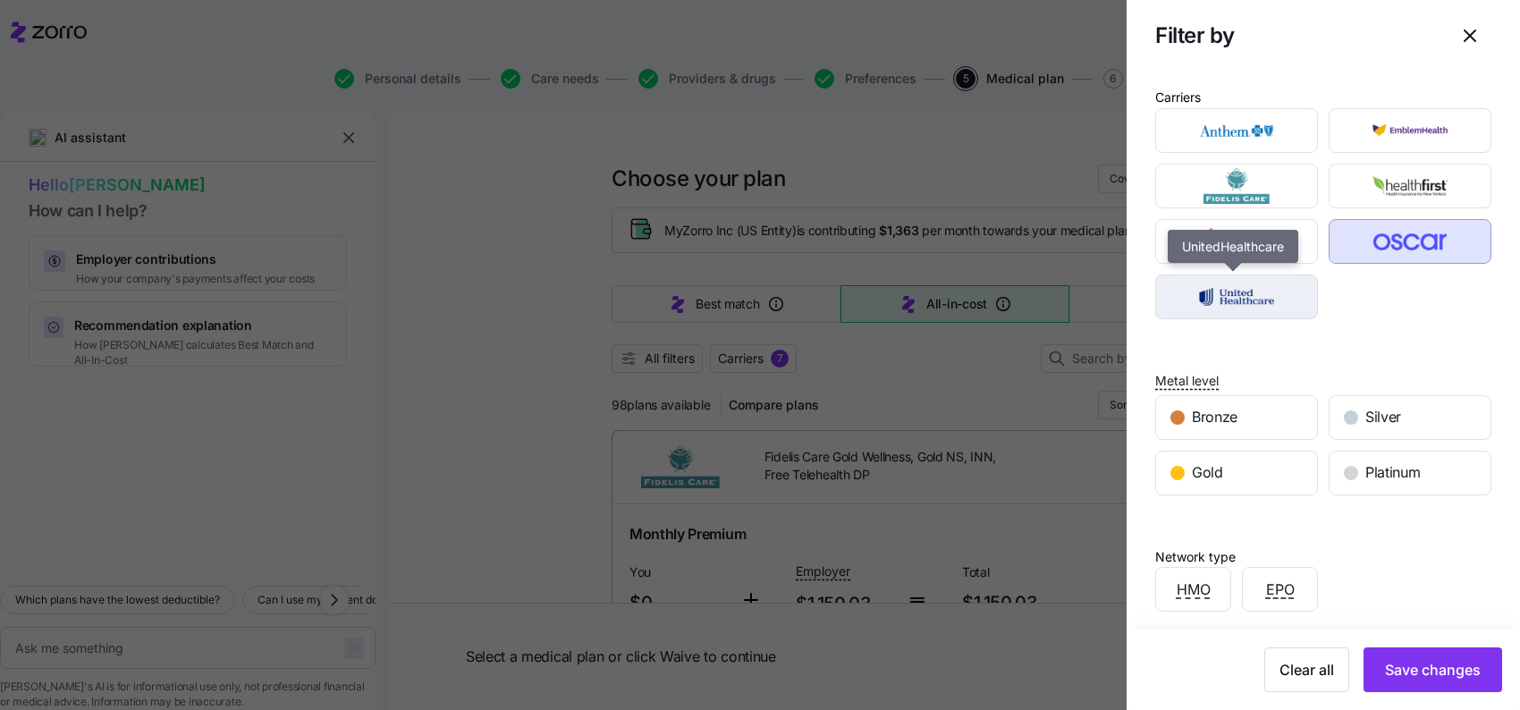
click at [1241, 301] on img "button" at bounding box center [1236, 297] width 131 height 36
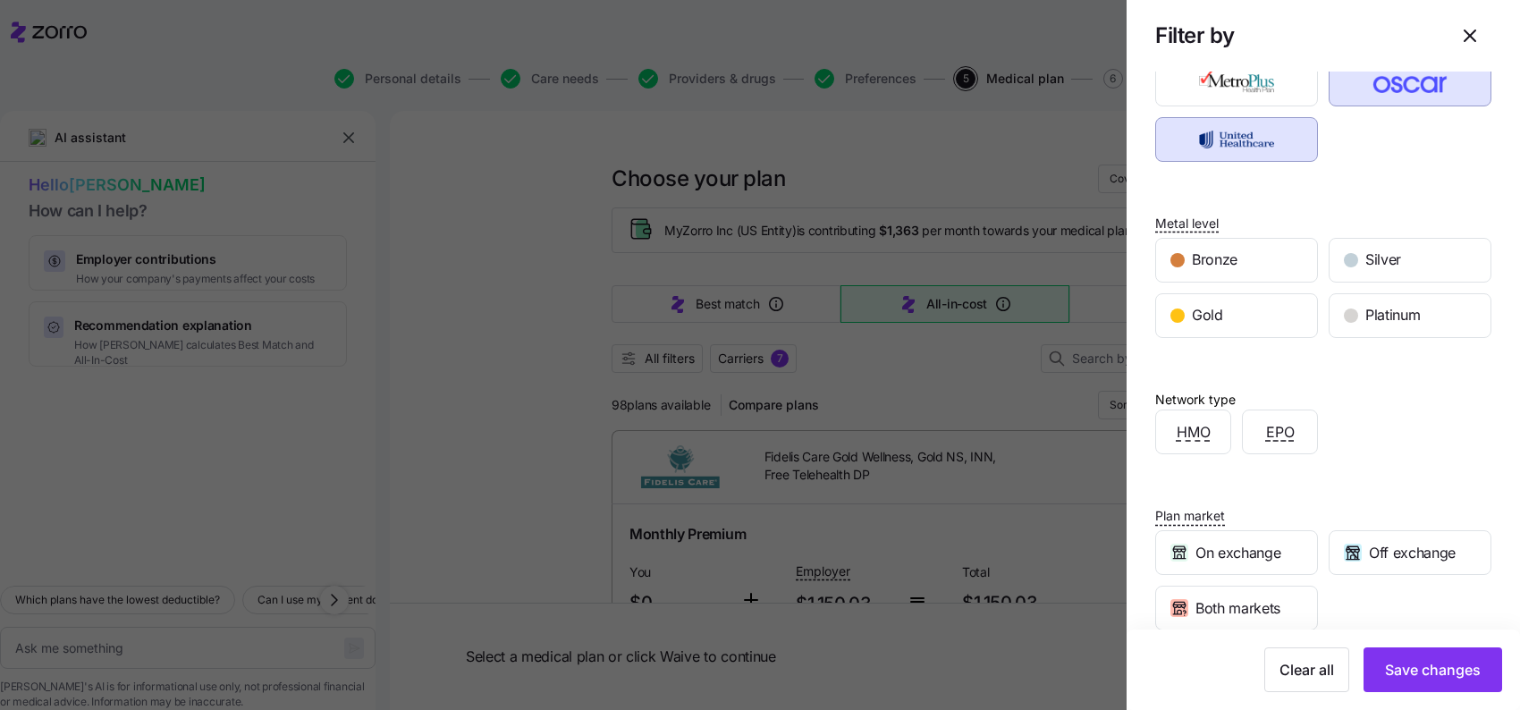
scroll to position [179, 0]
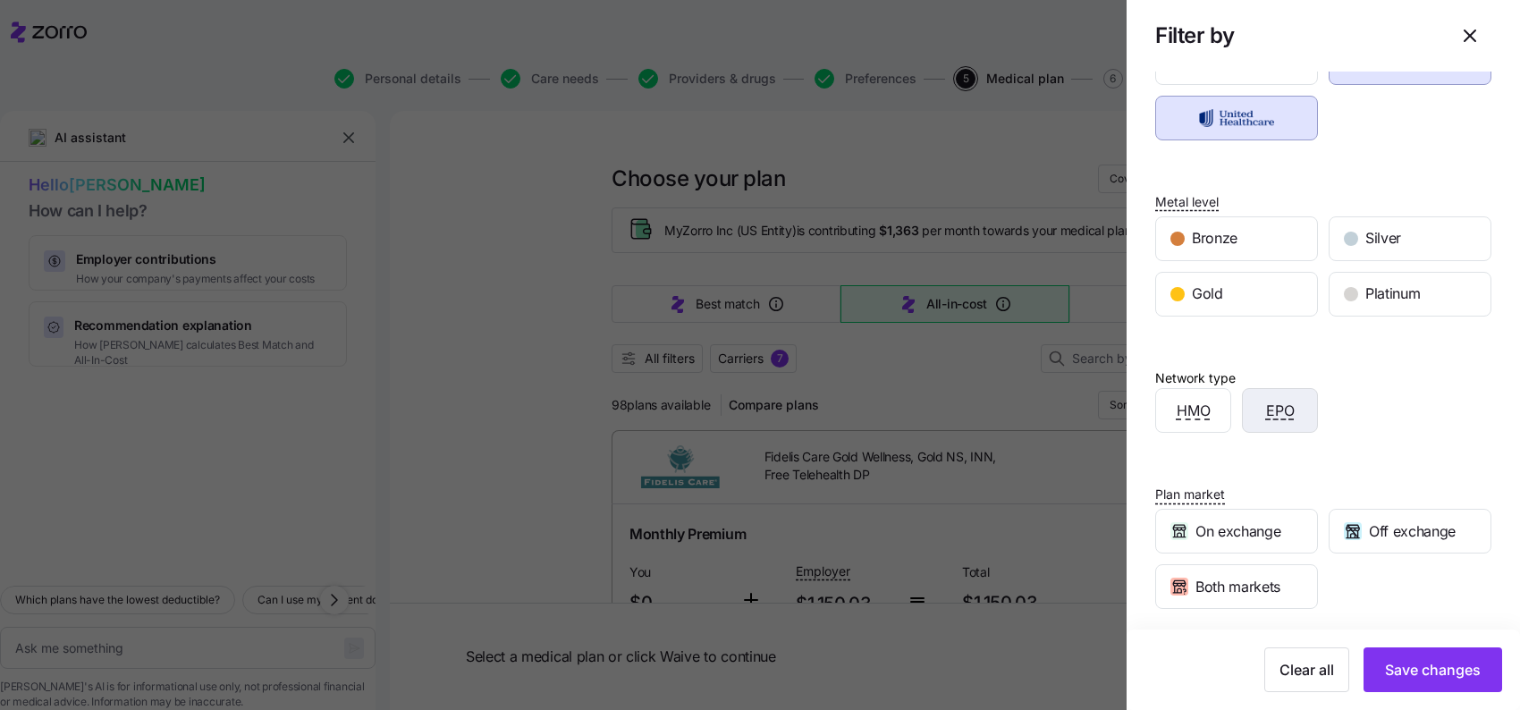
click at [1293, 410] on div "EPO" at bounding box center [1280, 410] width 74 height 43
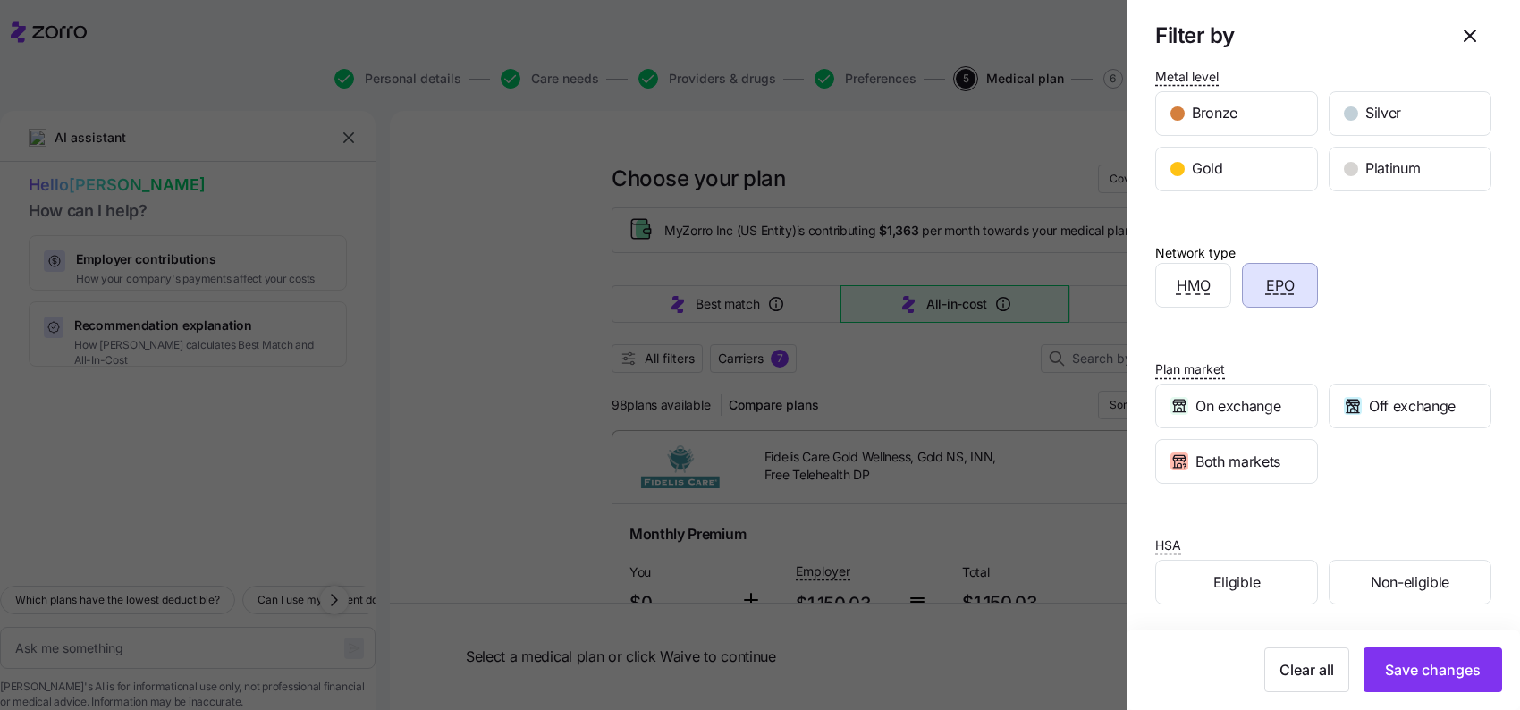
scroll to position [307, 0]
click at [1248, 455] on span "Both markets" at bounding box center [1238, 459] width 85 height 22
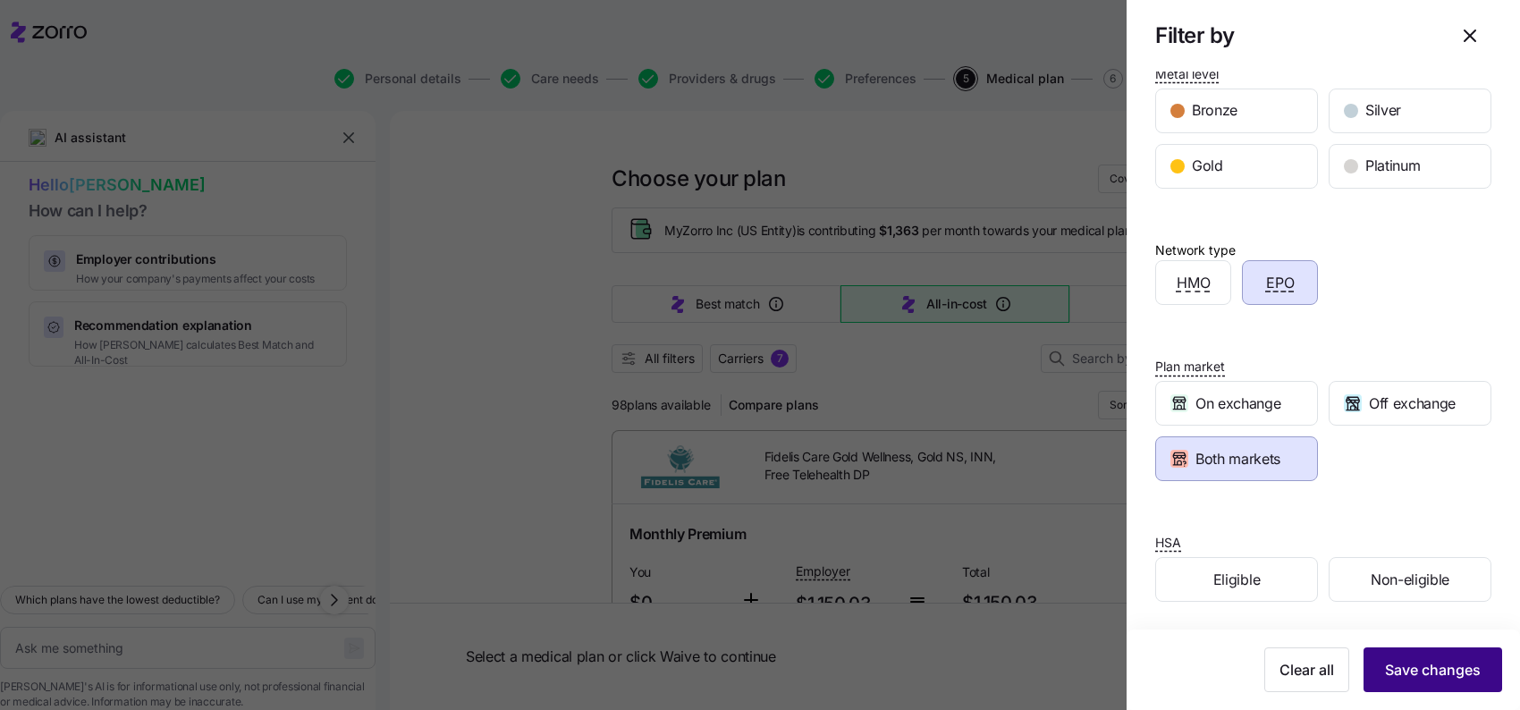
click at [1408, 668] on span "Save changes" at bounding box center [1433, 669] width 96 height 21
type textarea "x"
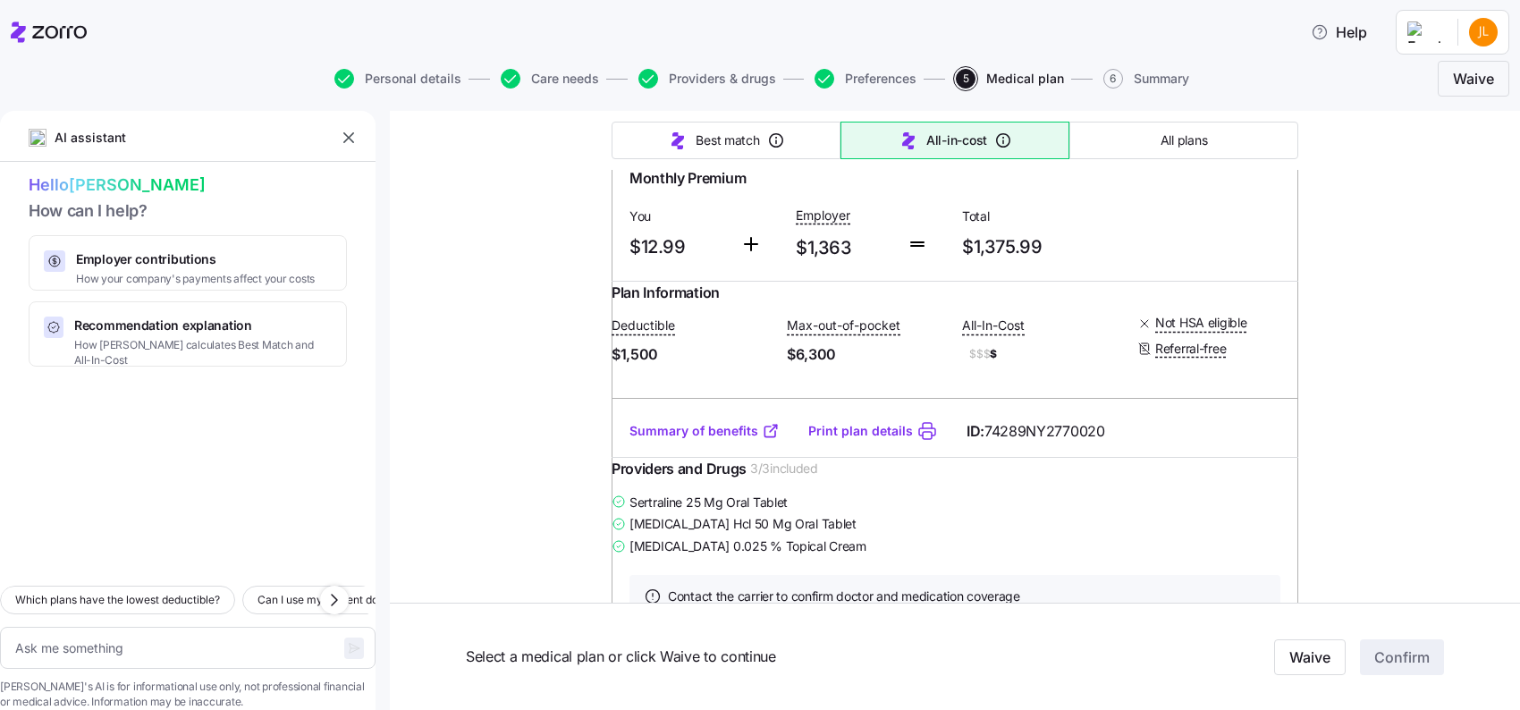
scroll to position [358, 0]
click at [706, 437] on link "Summary of benefits" at bounding box center [705, 428] width 150 height 18
